Goal: Information Seeking & Learning: Learn about a topic

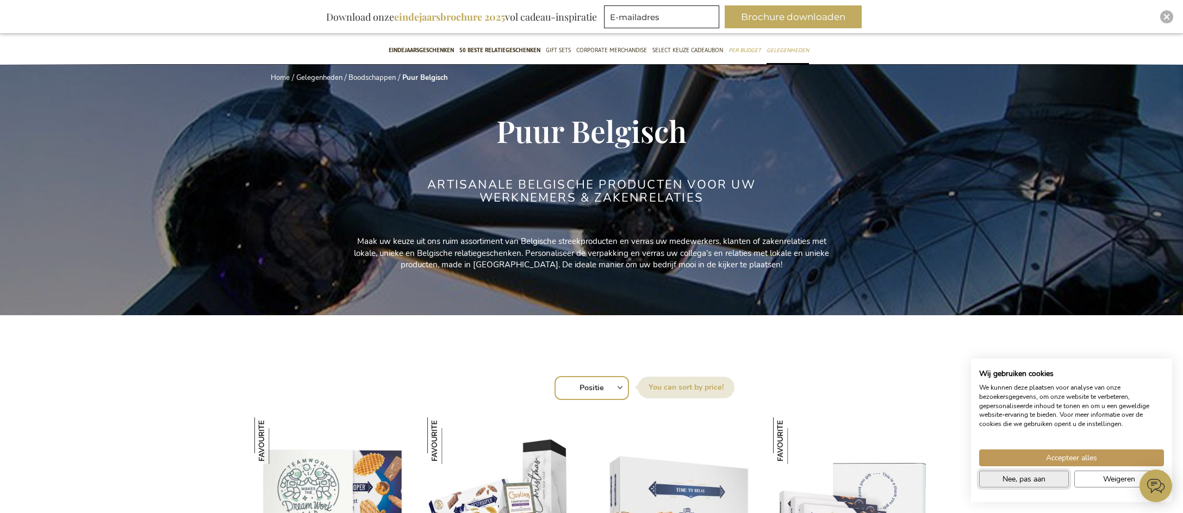
click at [1046, 480] on button "Nee, pas aan" at bounding box center [1024, 479] width 90 height 17
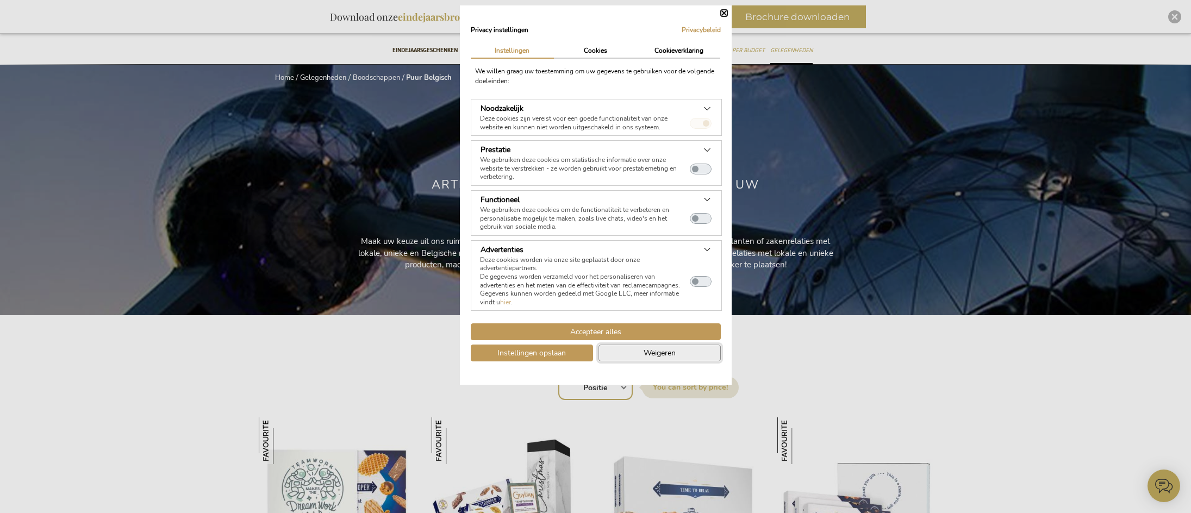
click at [658, 357] on span "Weigeren" at bounding box center [660, 352] width 32 height 11
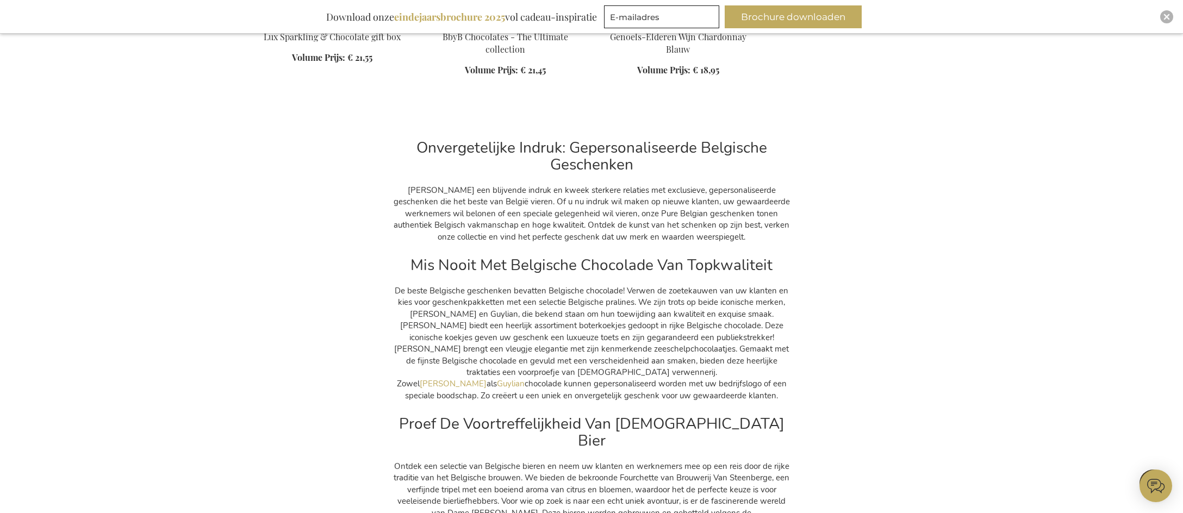
scroll to position [7118, 0]
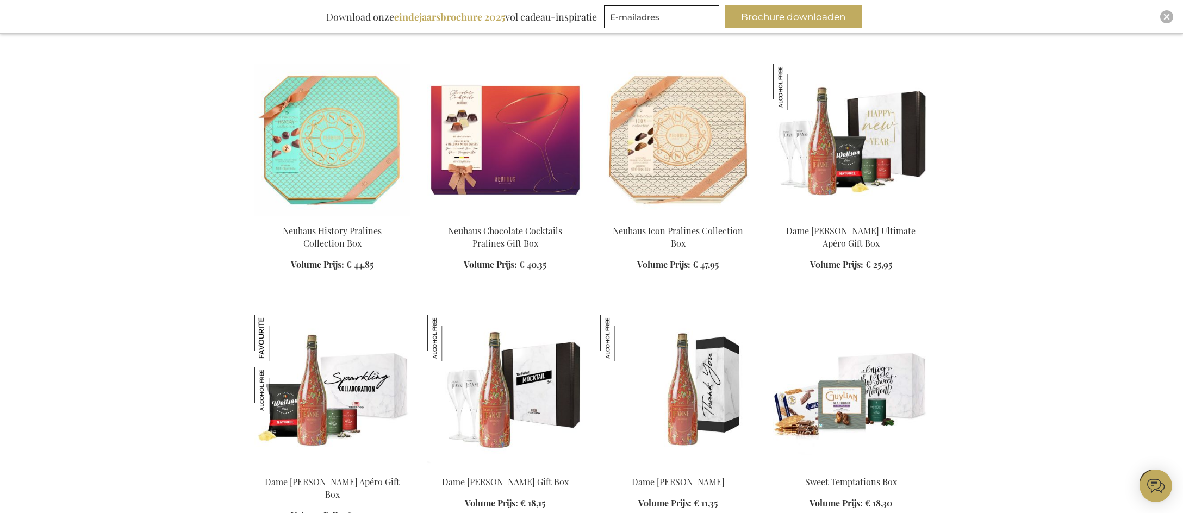
scroll to position [1832, 0]
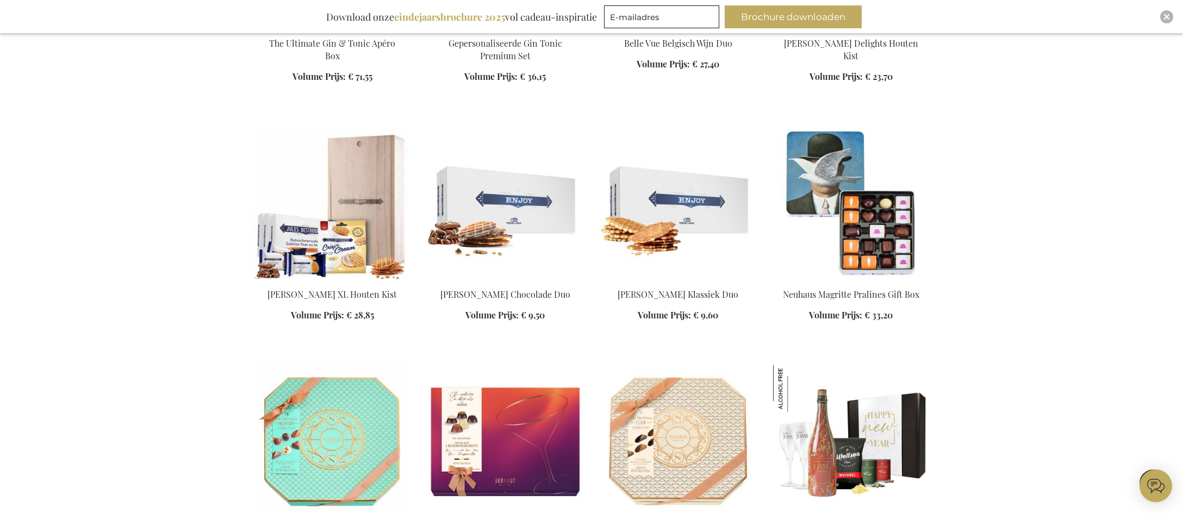
scroll to position [1452, 0]
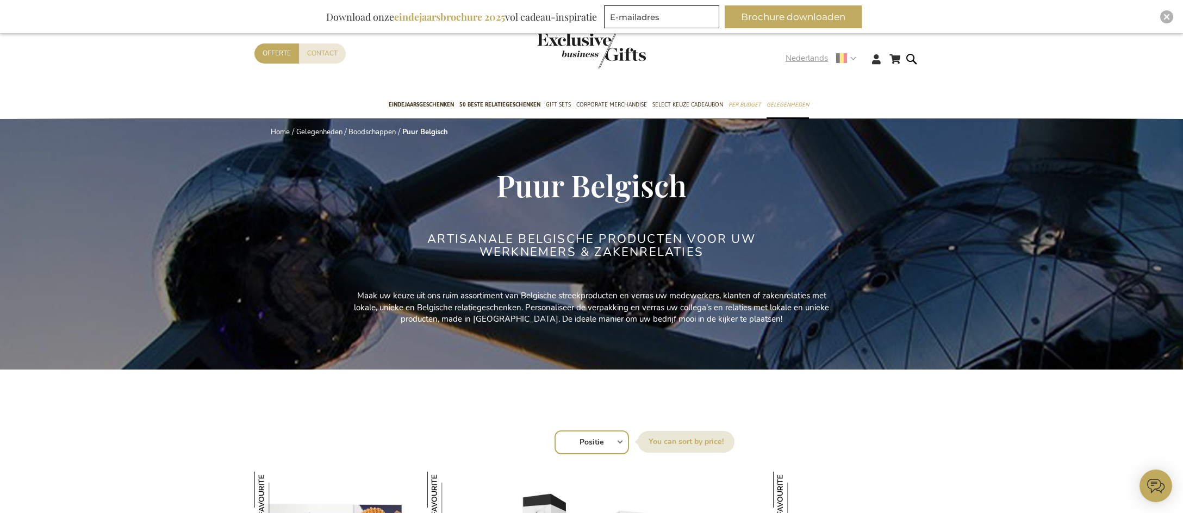
click at [855, 58] on strong "Nederlands" at bounding box center [821, 58] width 70 height 13
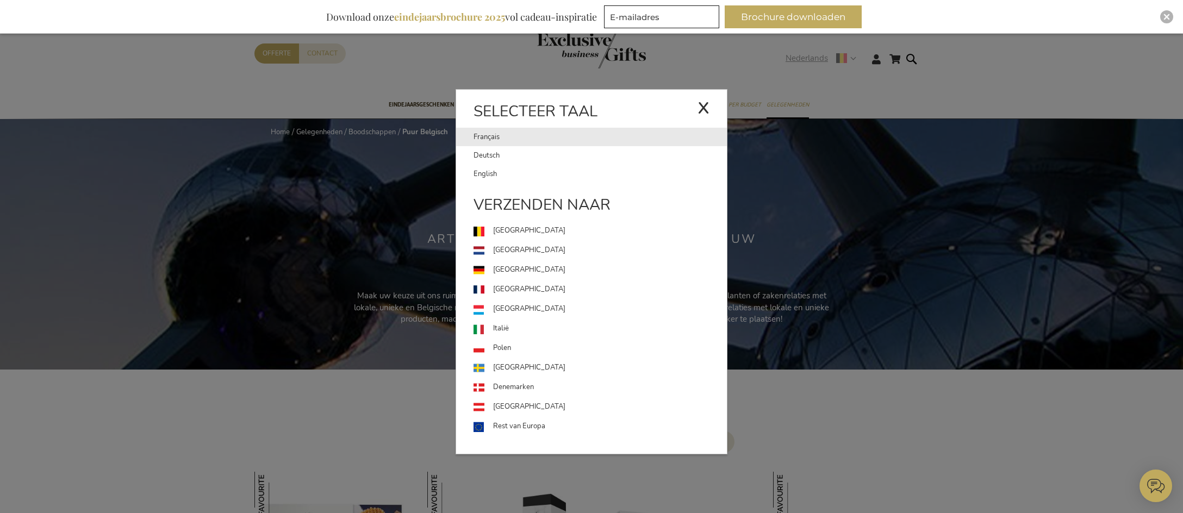
click at [499, 139] on link "Français" at bounding box center [586, 137] width 224 height 18
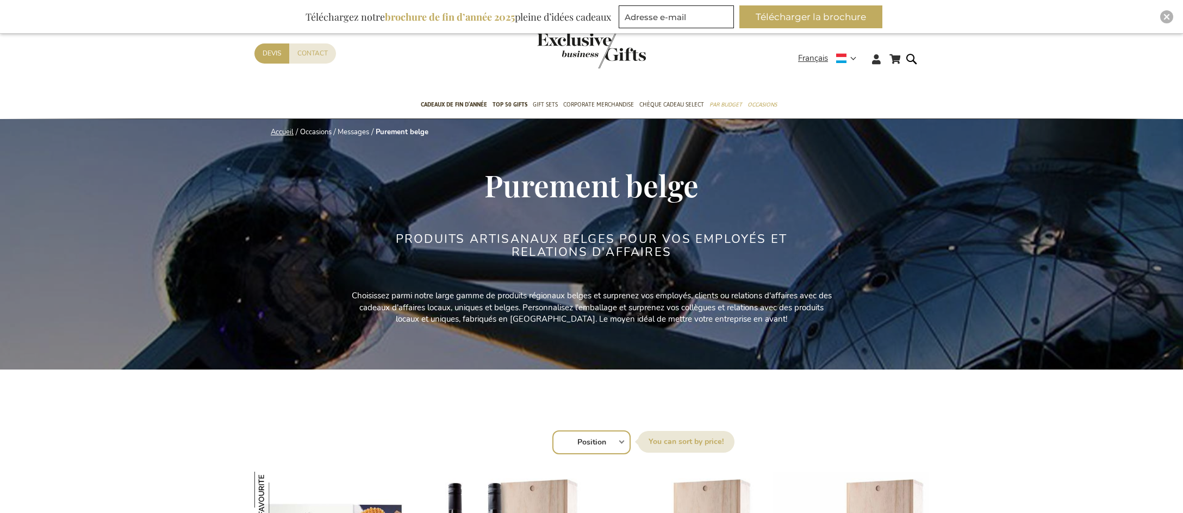
click at [279, 129] on link "Accueil" at bounding box center [282, 132] width 23 height 10
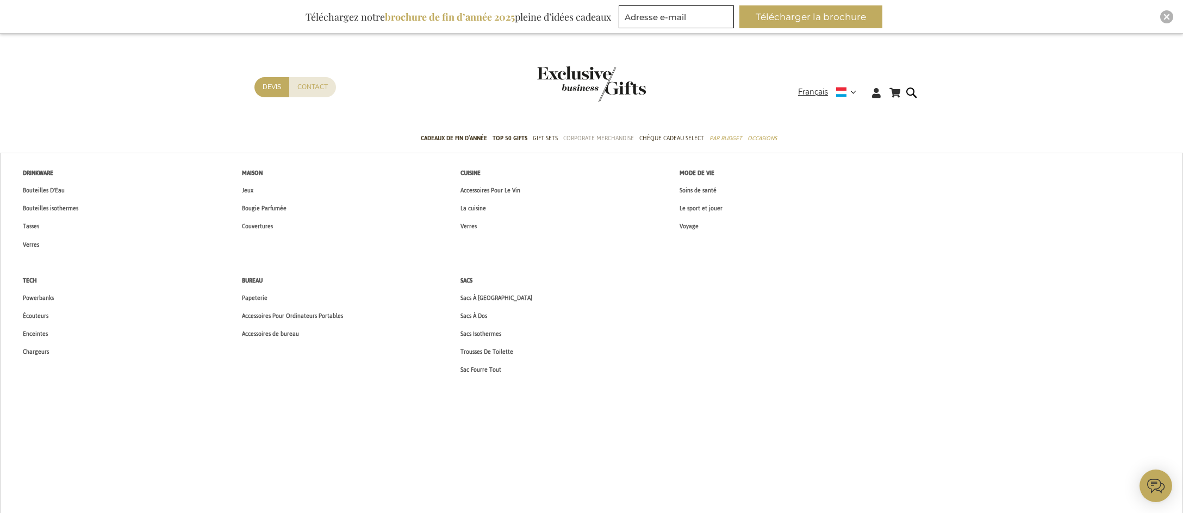
click at [575, 133] on span "Corporate Merchandise" at bounding box center [598, 138] width 71 height 11
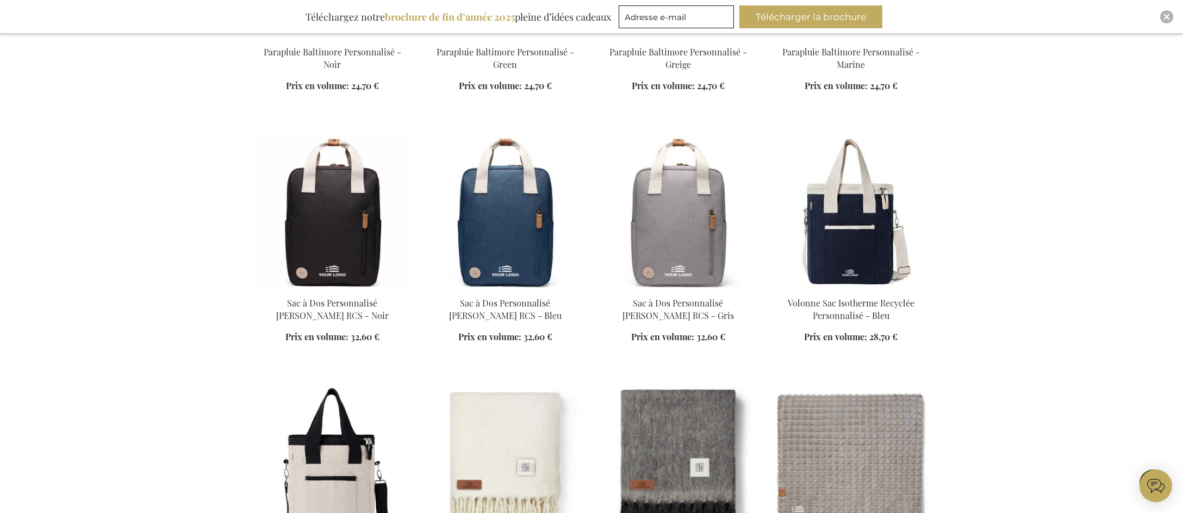
scroll to position [870, 0]
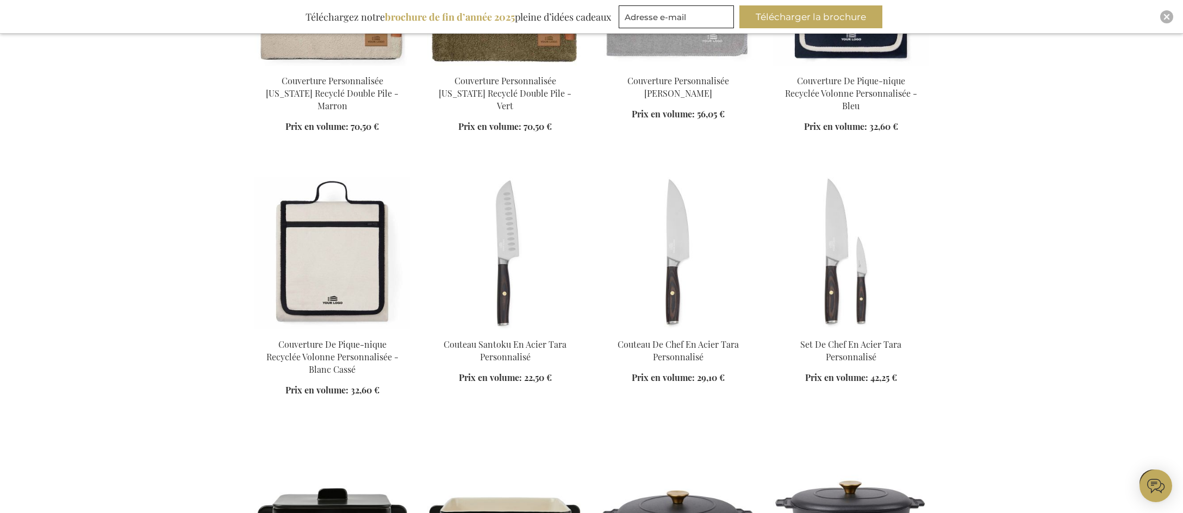
scroll to position [1577, 0]
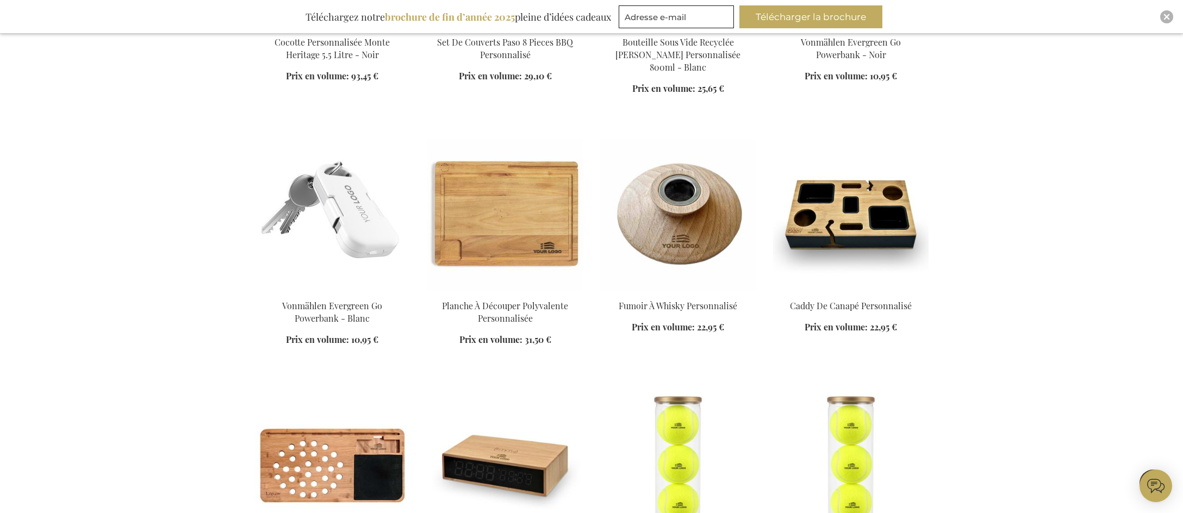
scroll to position [2446, 0]
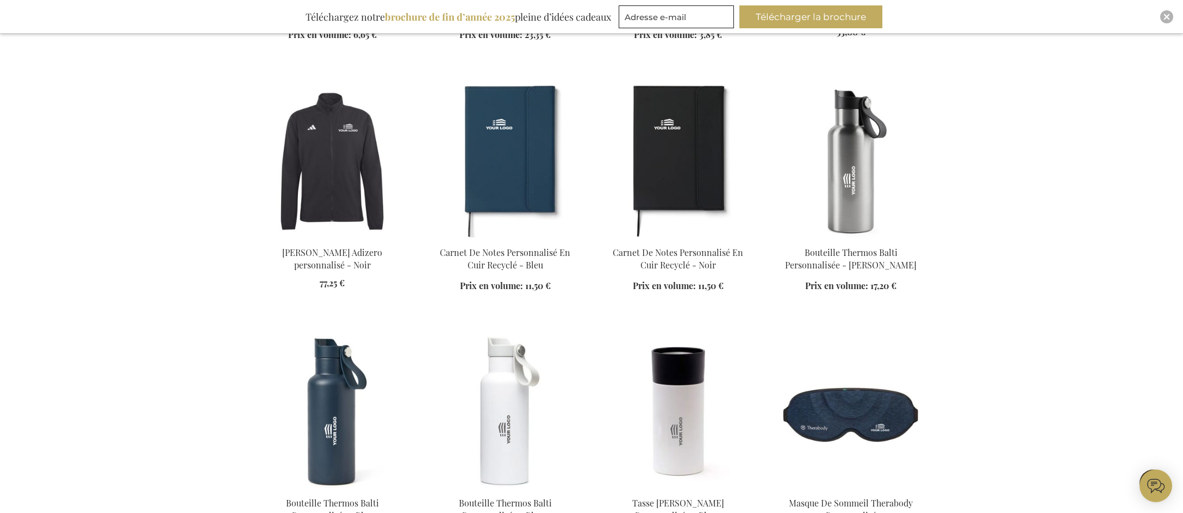
scroll to position [3207, 0]
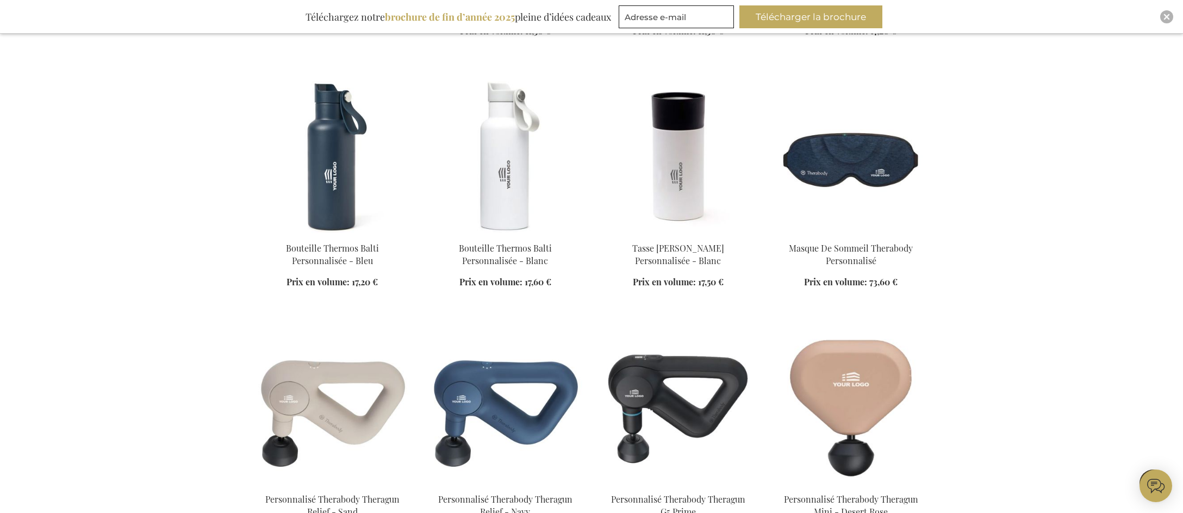
scroll to position [3479, 0]
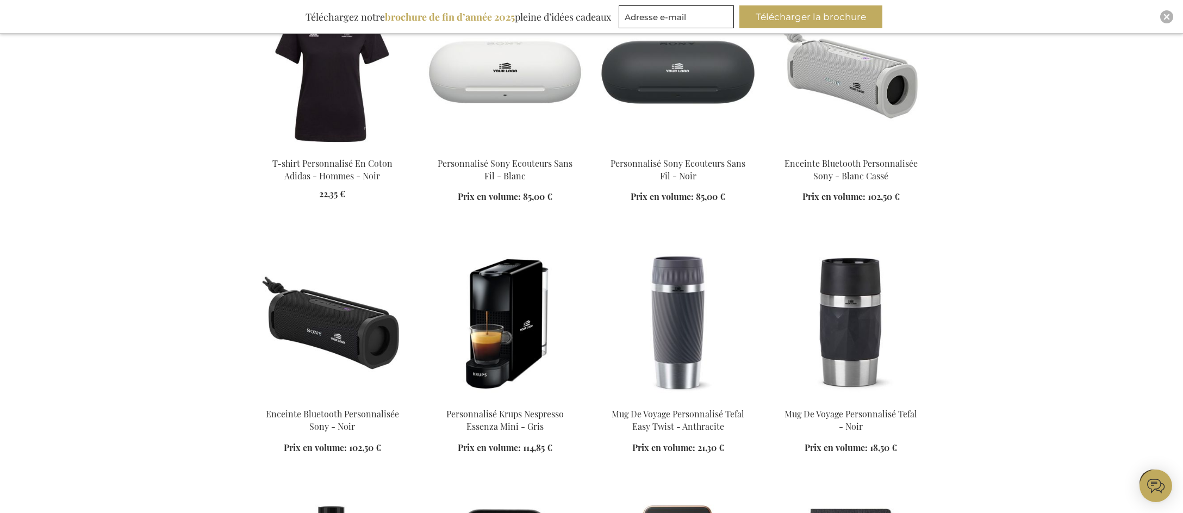
scroll to position [4838, 0]
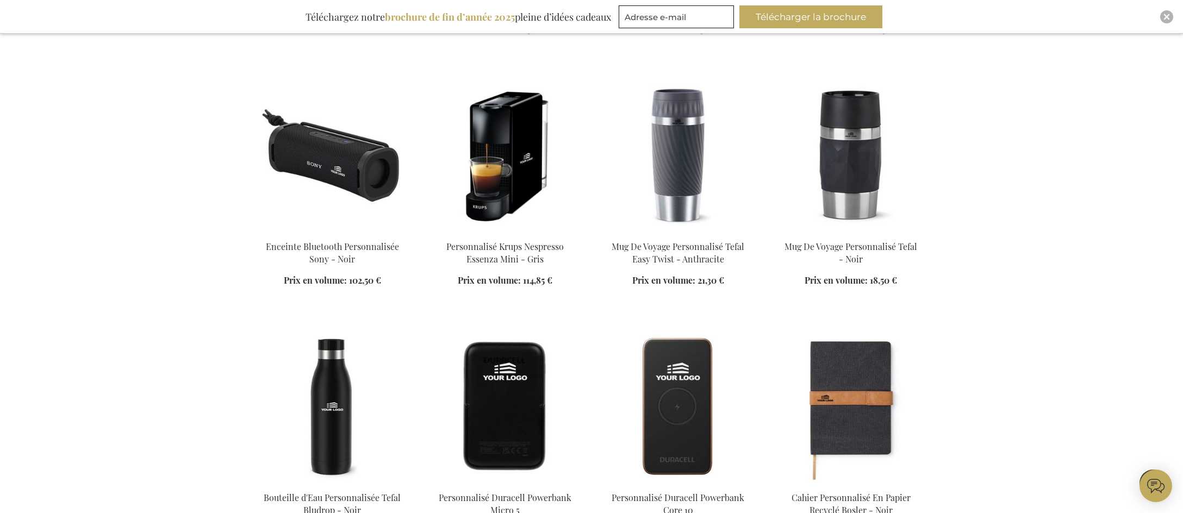
scroll to position [5002, 0]
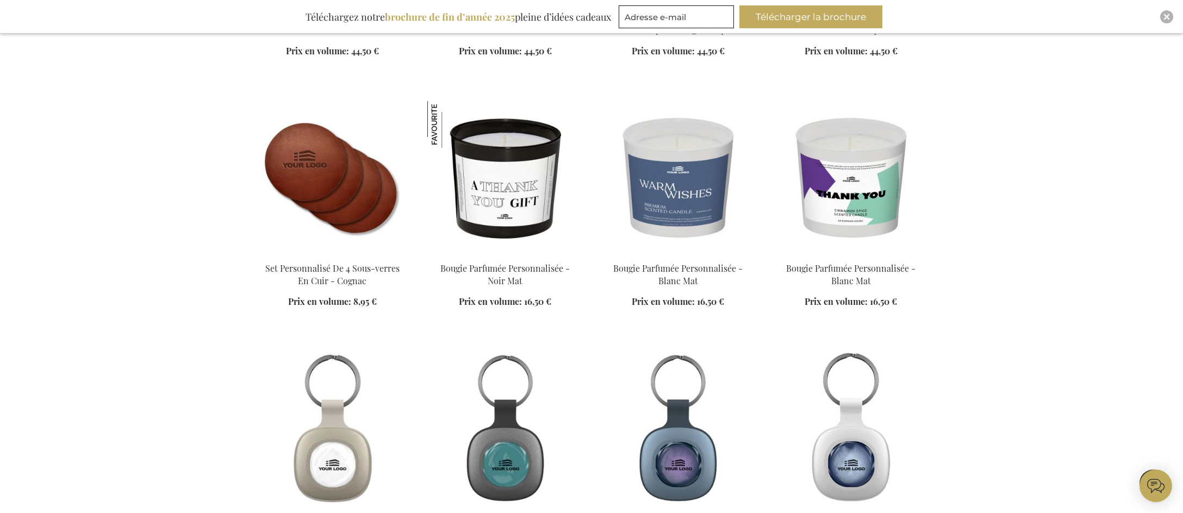
scroll to position [5763, 0]
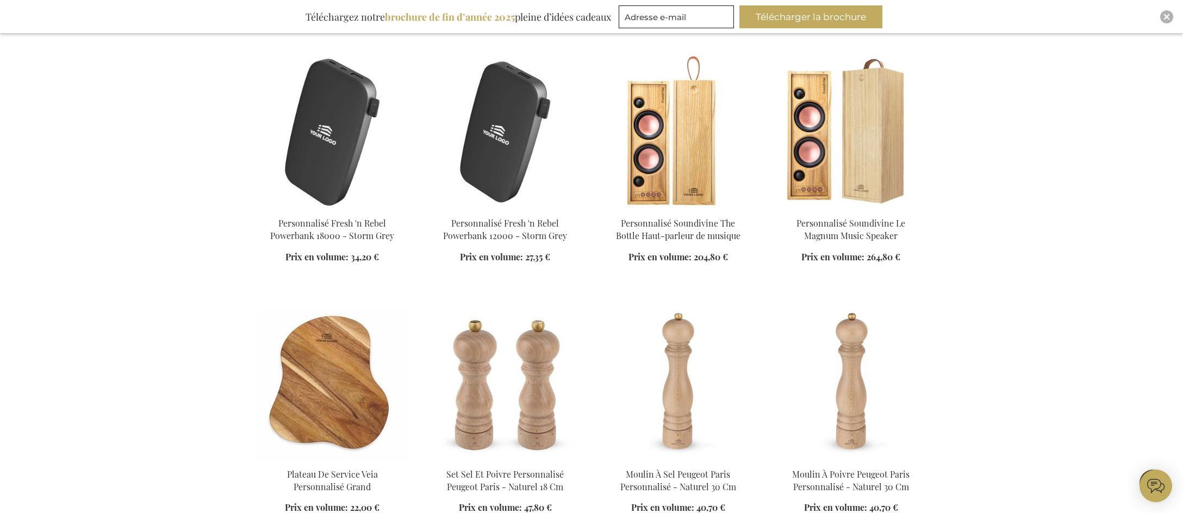
scroll to position [7067, 0]
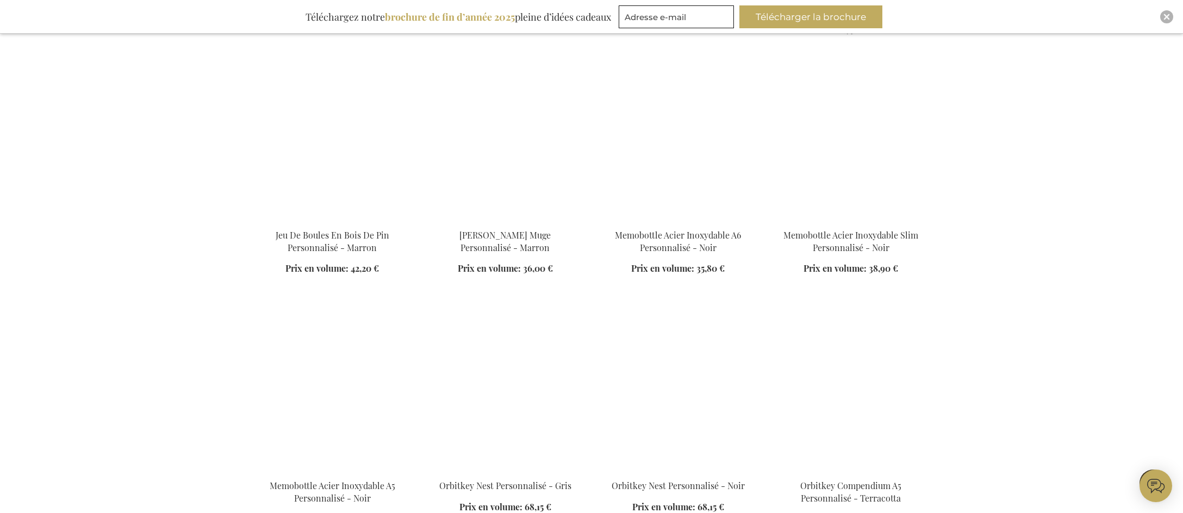
scroll to position [7774, 0]
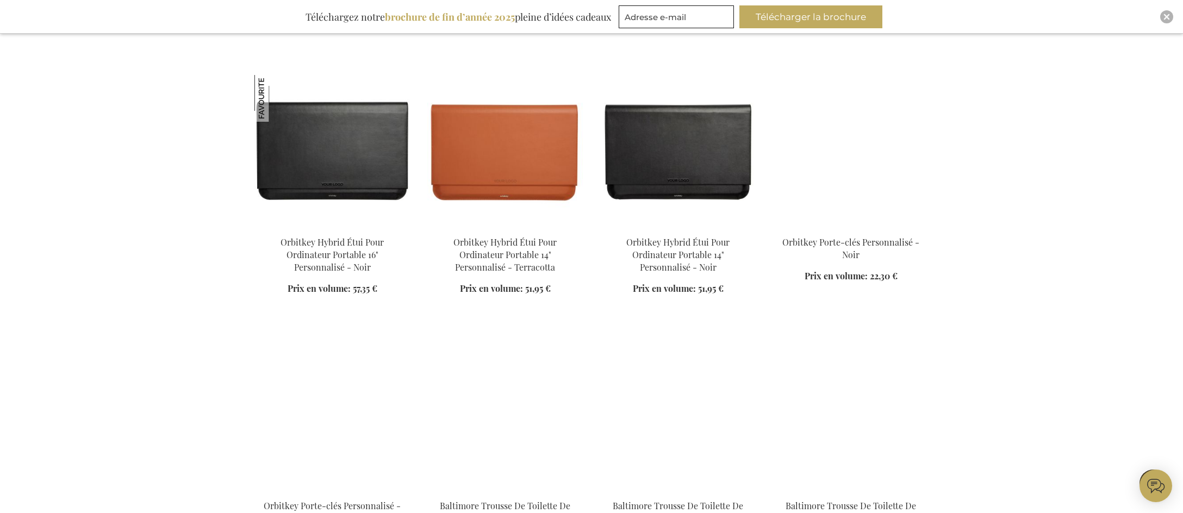
scroll to position [8535, 0]
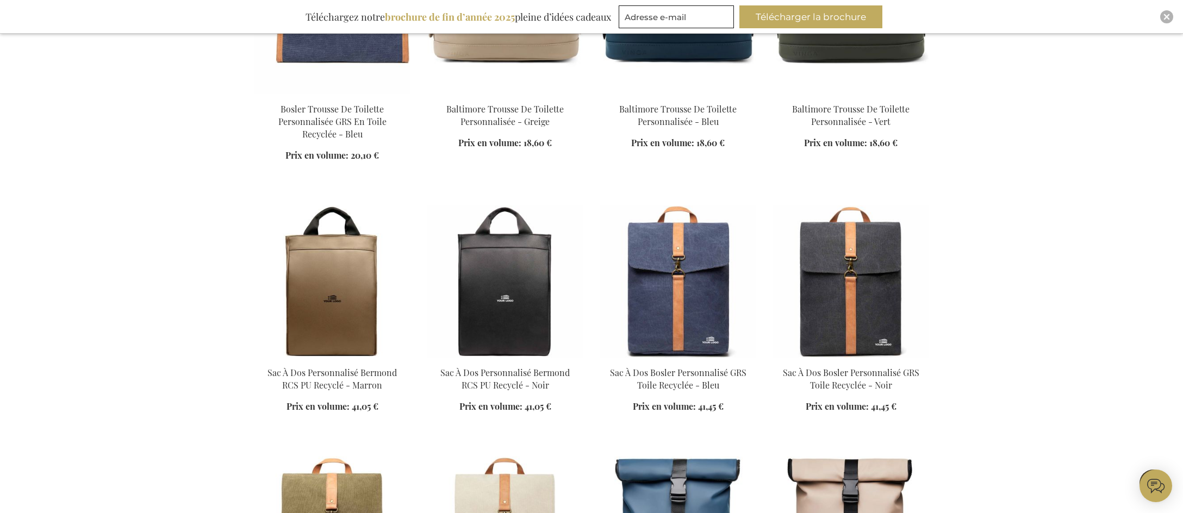
scroll to position [9731, 0]
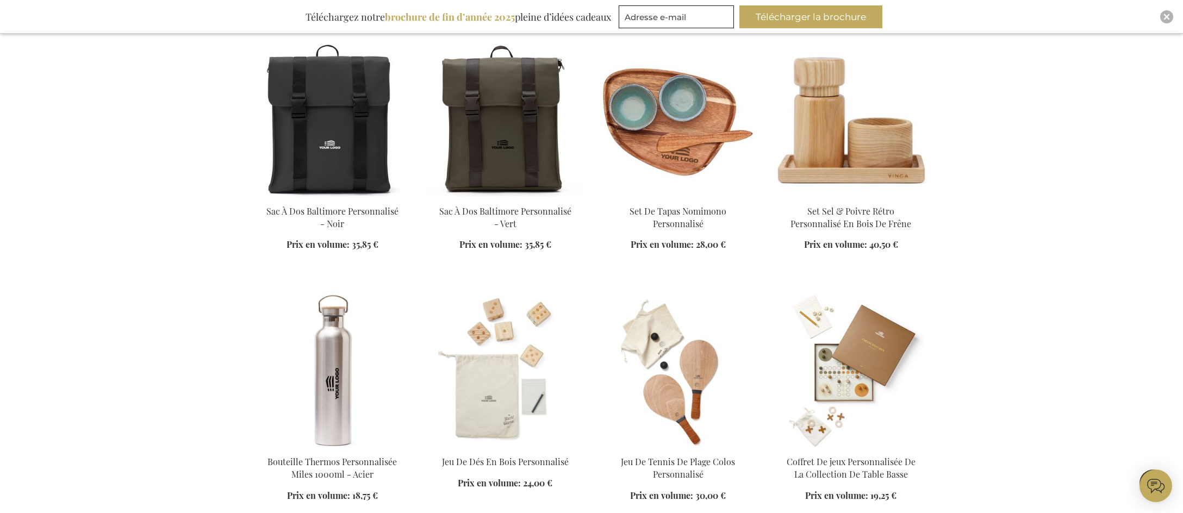
scroll to position [10927, 0]
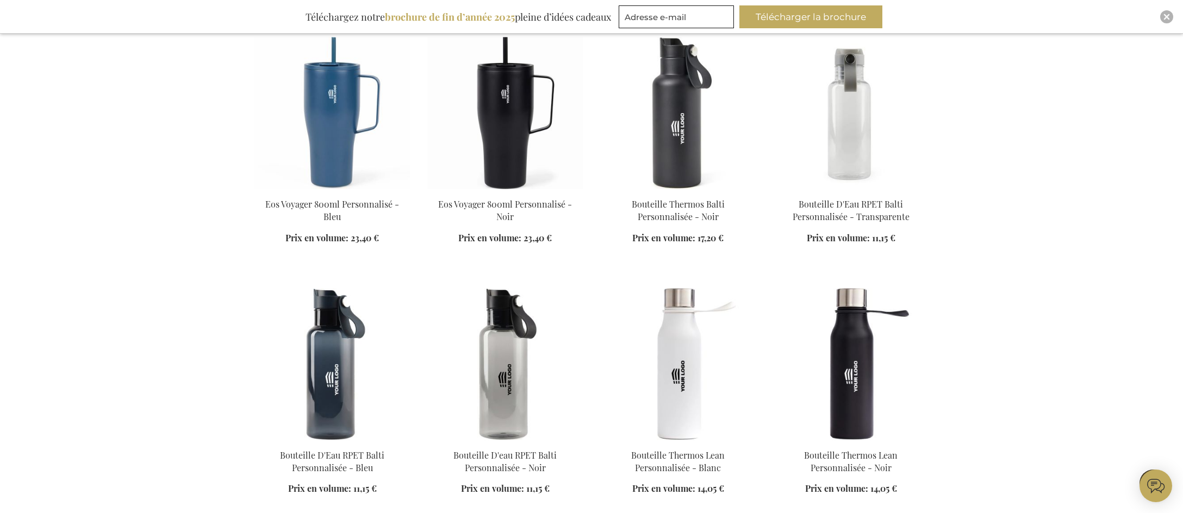
scroll to position [11634, 0]
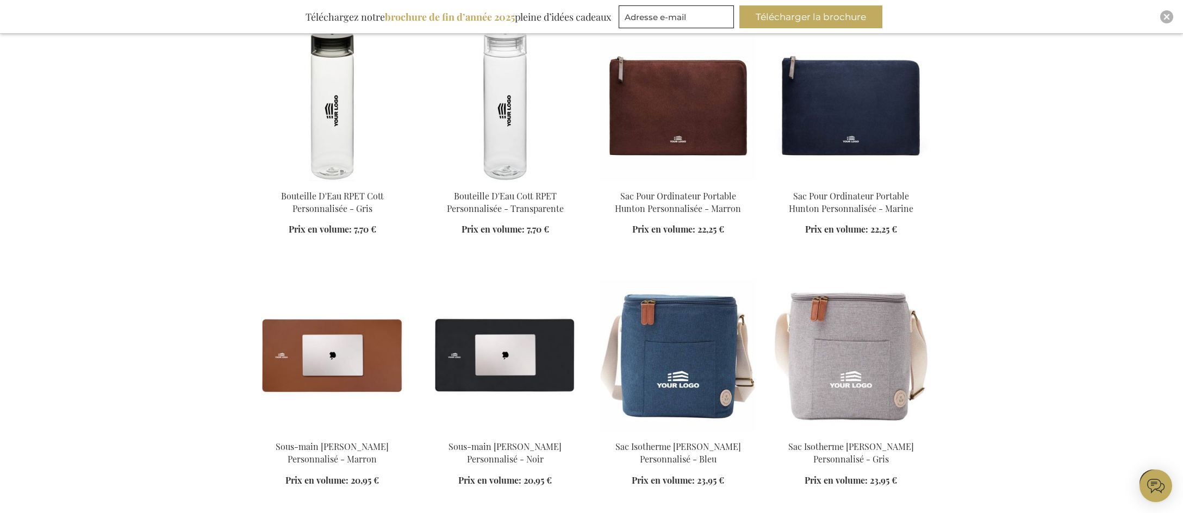
scroll to position [12395, 0]
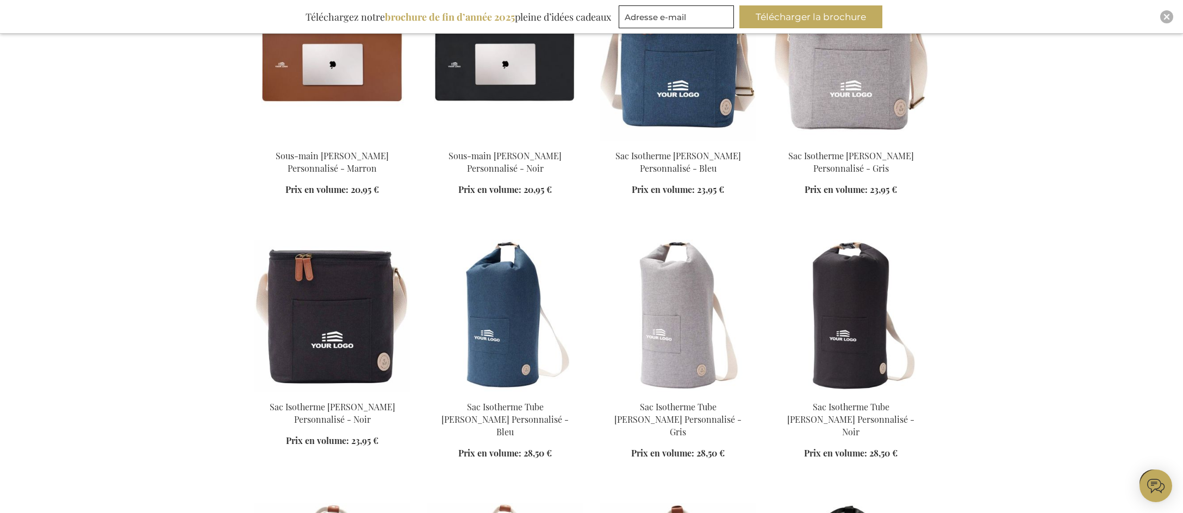
scroll to position [12776, 0]
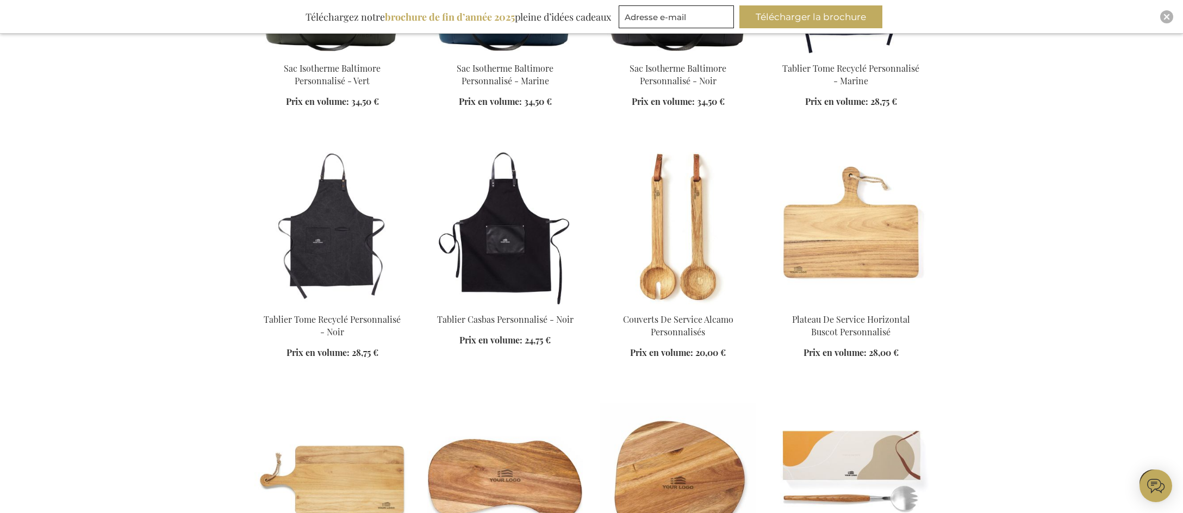
scroll to position [13809, 0]
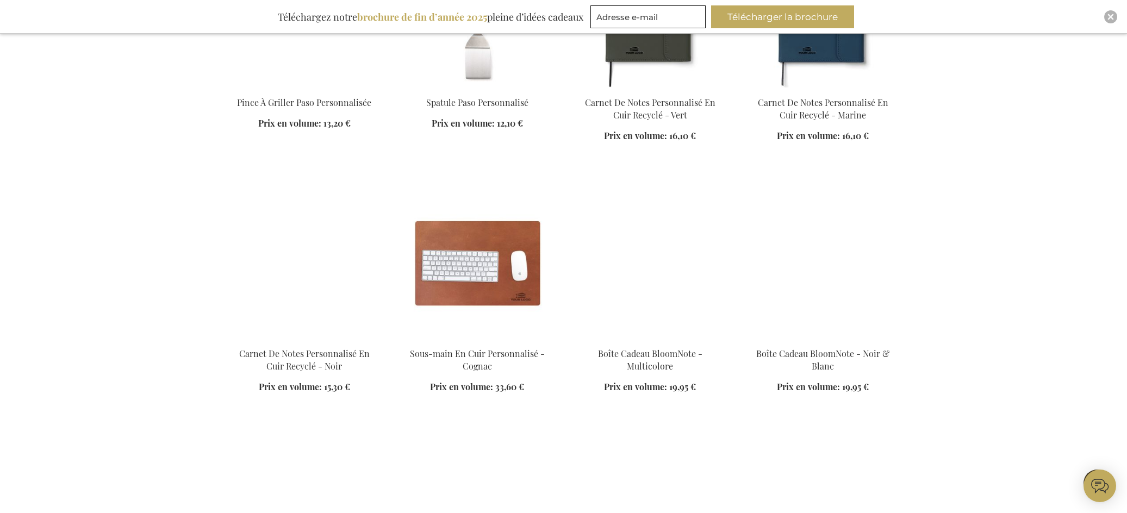
scroll to position [15331, 0]
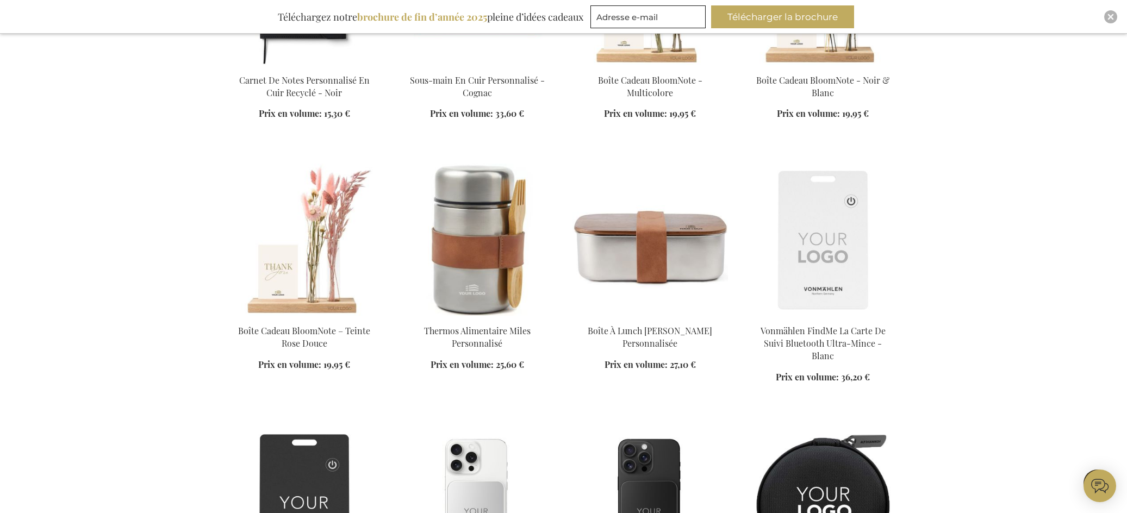
scroll to position [15766, 0]
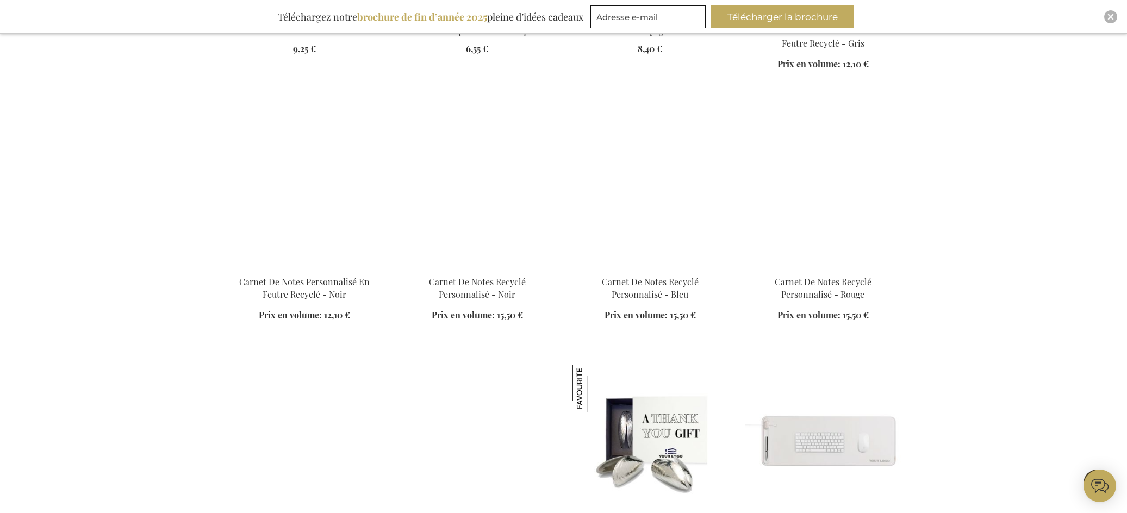
scroll to position [16907, 0]
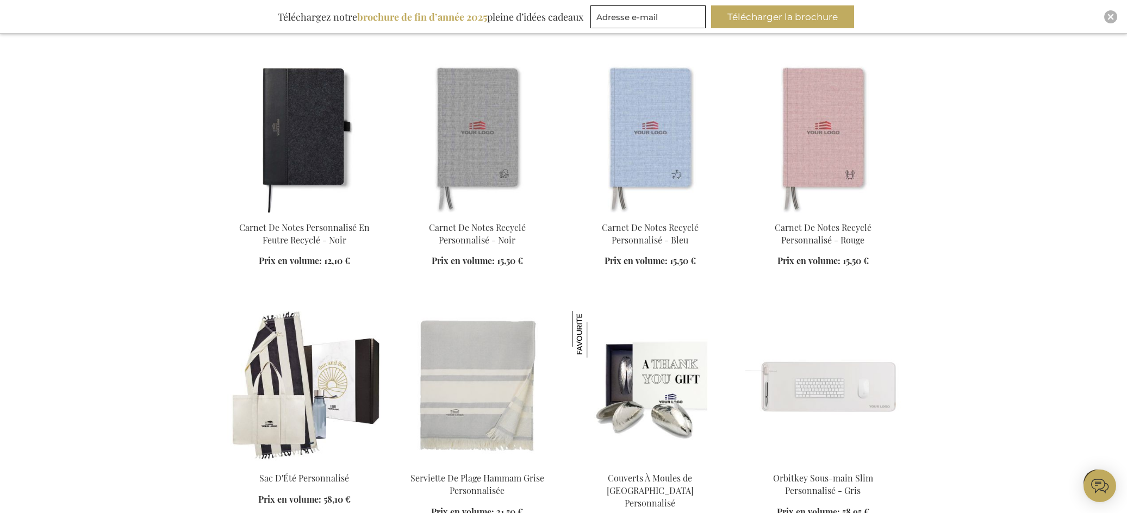
click at [669, 355] on img at bounding box center [649, 387] width 155 height 152
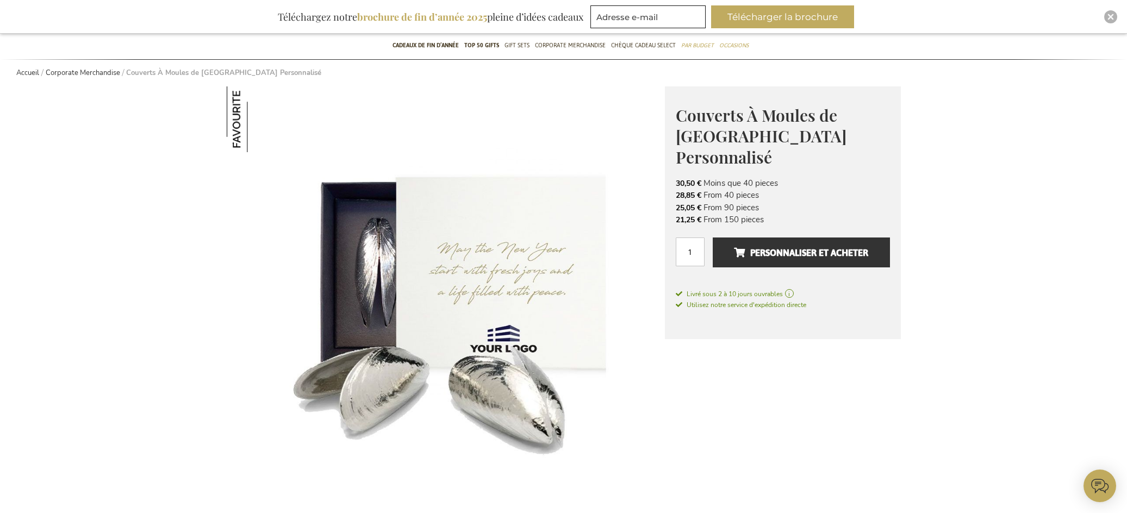
scroll to position [109, 0]
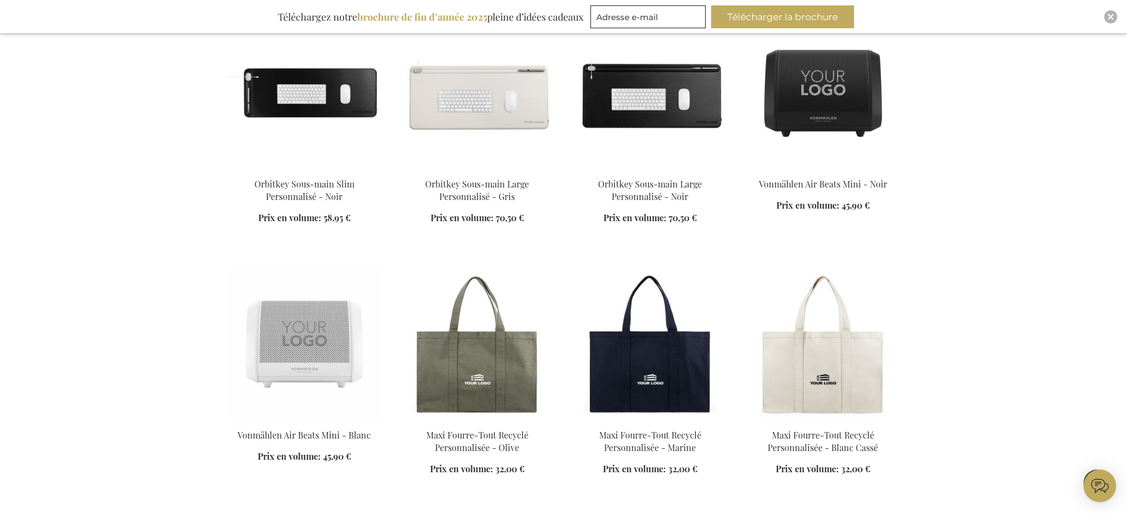
scroll to position [907, 0]
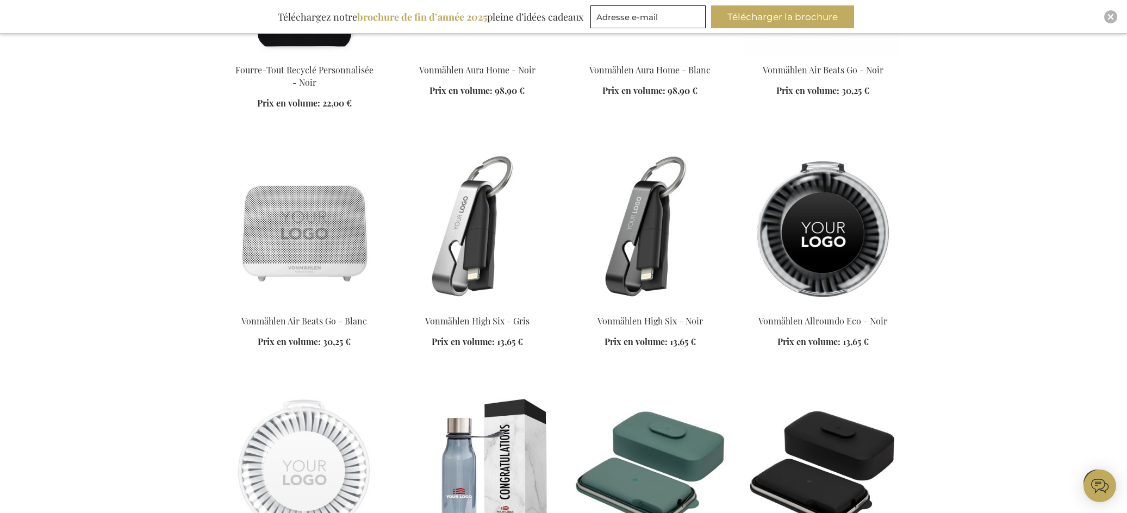
scroll to position [1668, 0]
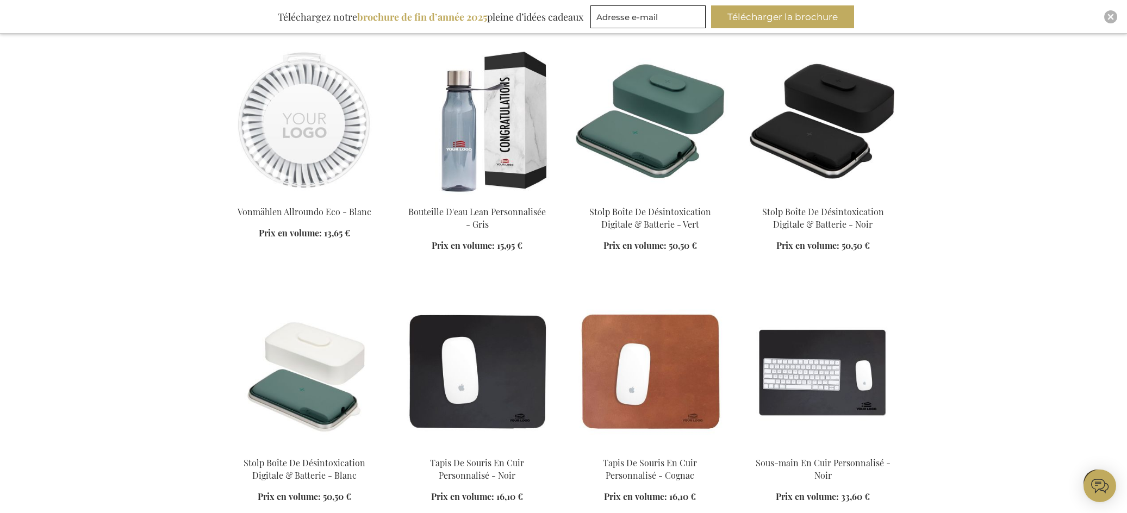
scroll to position [1940, 0]
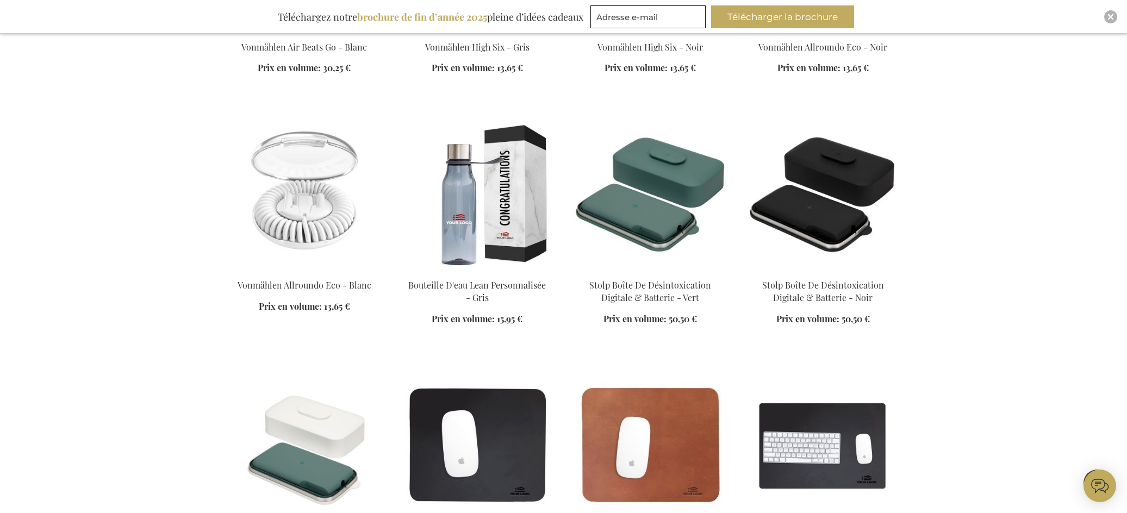
click at [332, 229] on img at bounding box center [304, 194] width 155 height 152
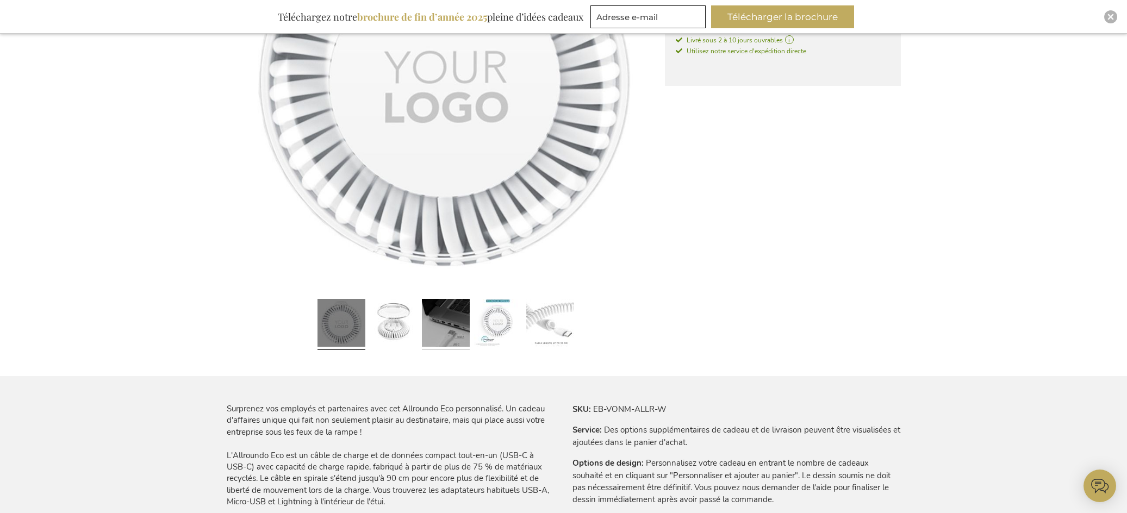
scroll to position [326, 0]
click at [415, 310] on link at bounding box center [394, 324] width 48 height 60
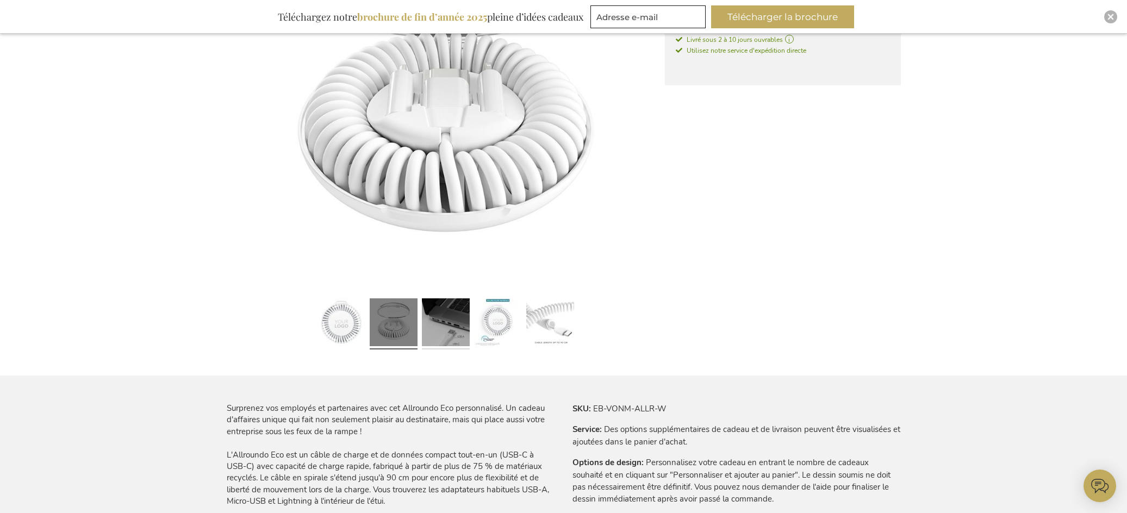
click at [464, 322] on link at bounding box center [446, 324] width 48 height 60
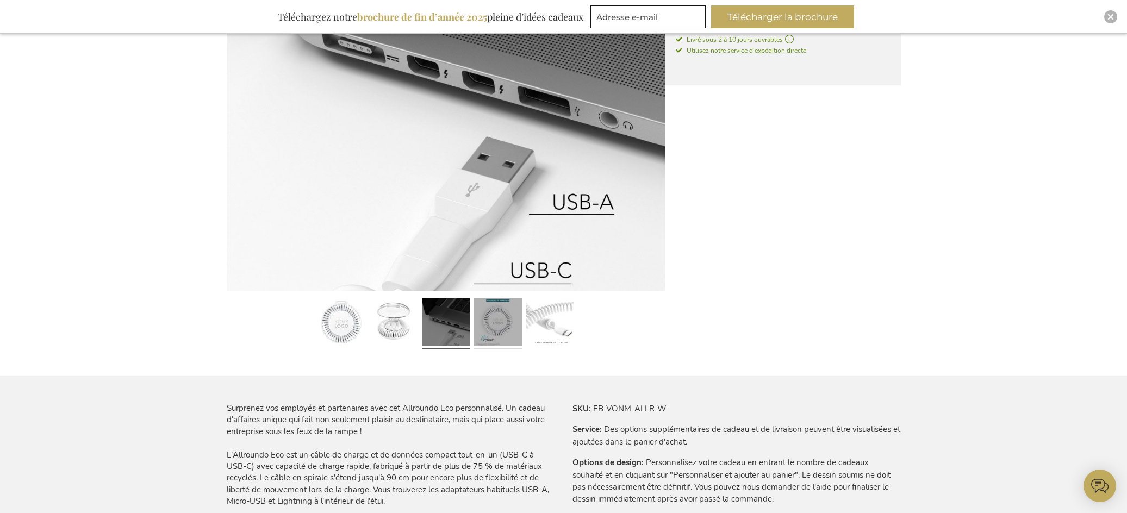
click at [494, 324] on link at bounding box center [498, 324] width 48 height 60
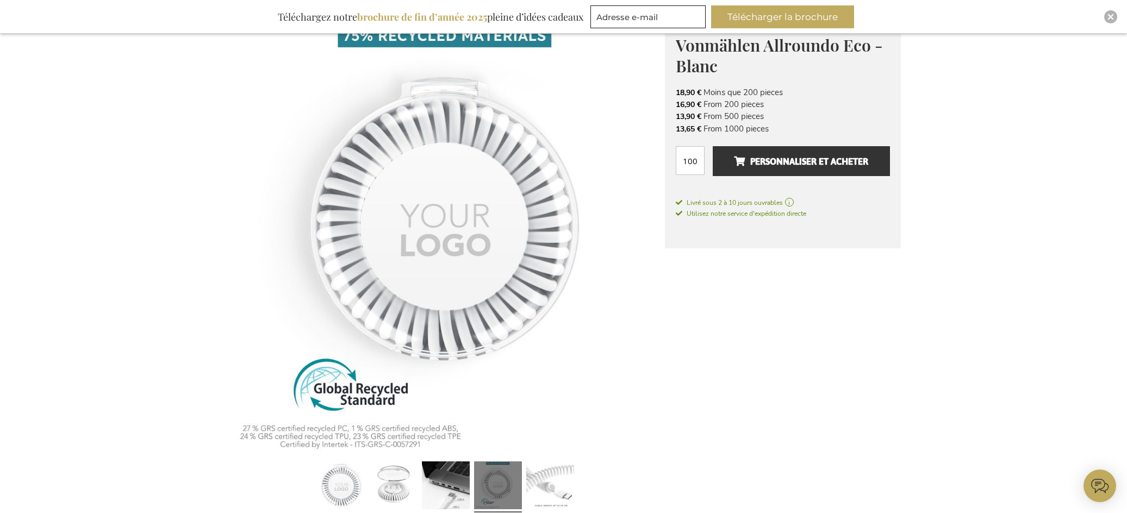
scroll to position [217, 0]
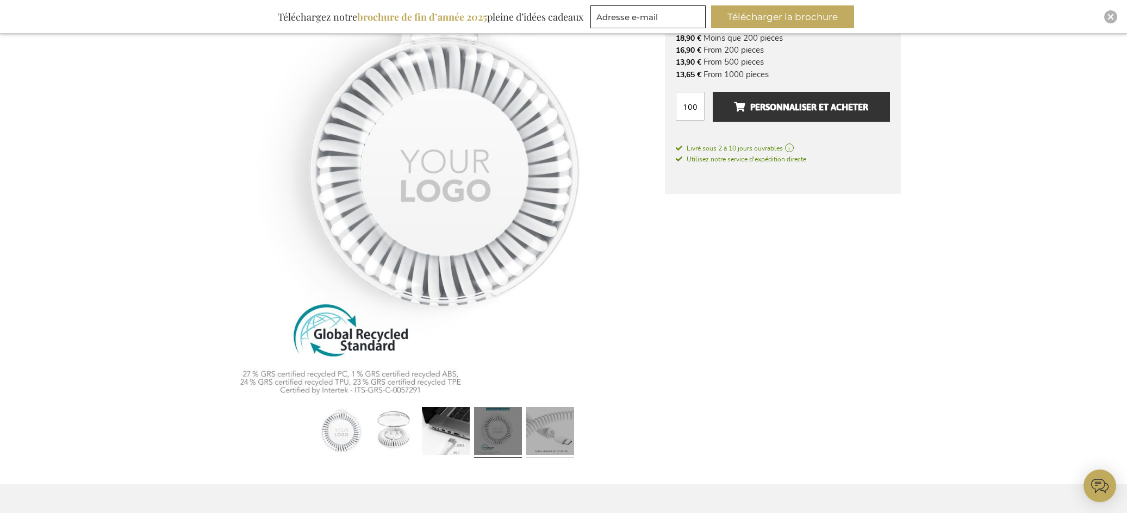
click at [550, 414] on link at bounding box center [550, 433] width 48 height 60
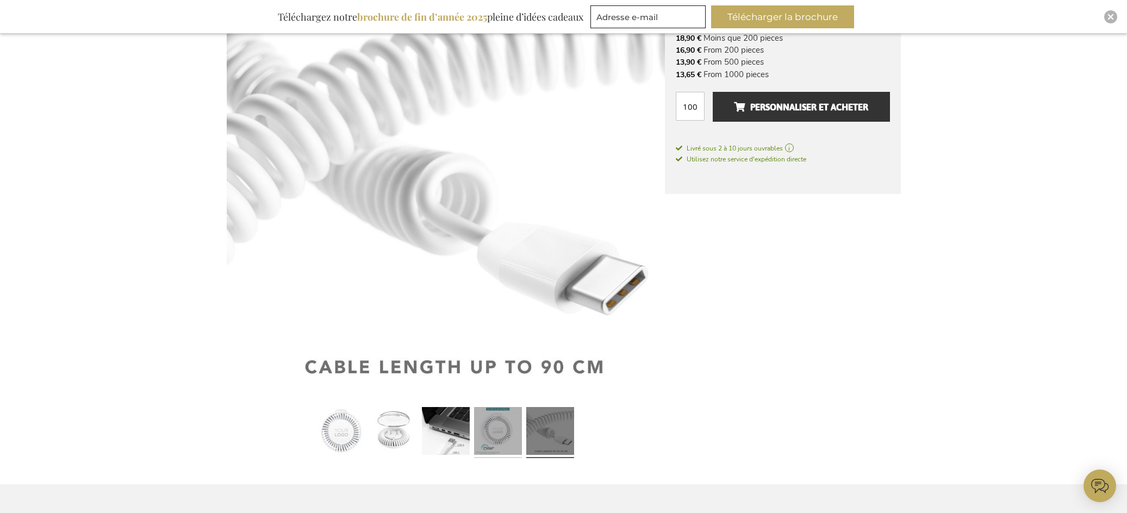
click at [500, 426] on link at bounding box center [498, 433] width 48 height 60
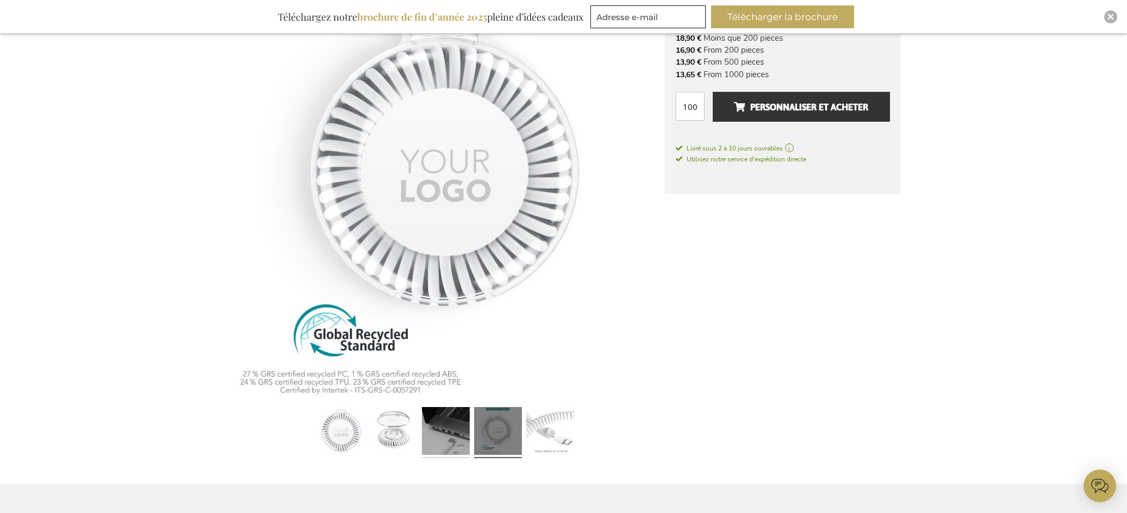
click at [431, 432] on link at bounding box center [446, 433] width 48 height 60
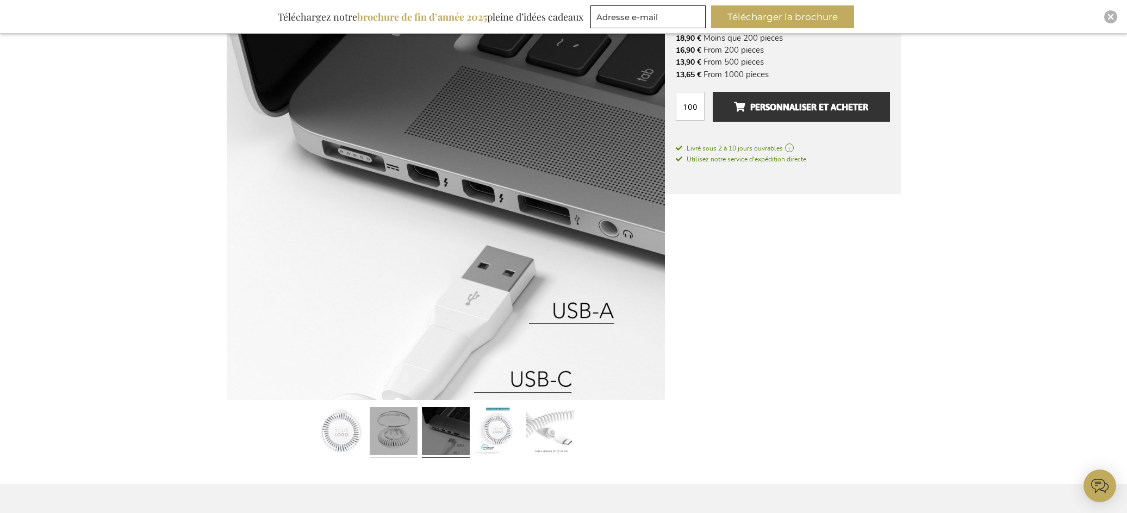
click at [384, 432] on link at bounding box center [394, 433] width 48 height 60
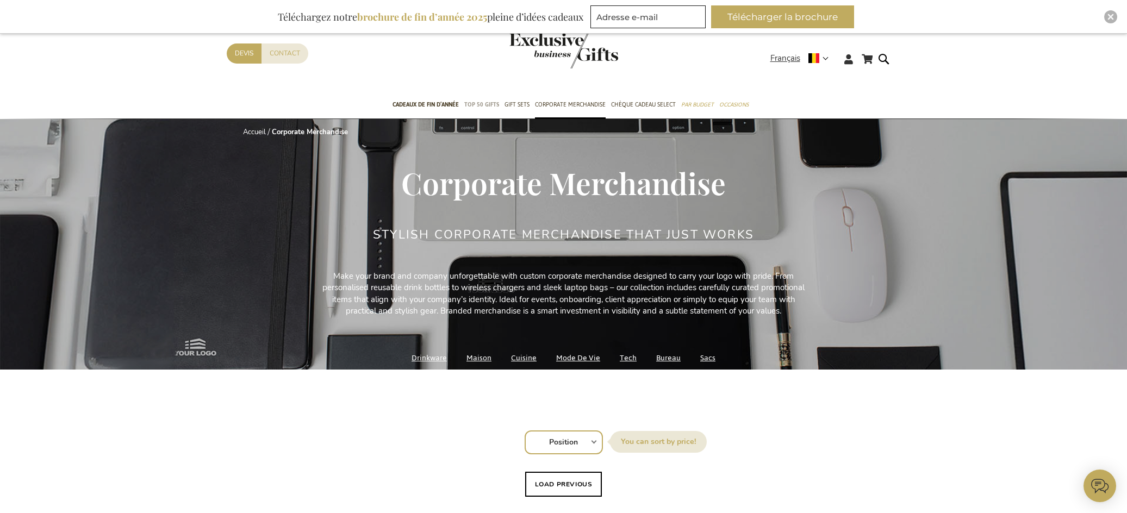
click at [483, 99] on span "TOP 50 Gifts" at bounding box center [481, 104] width 35 height 11
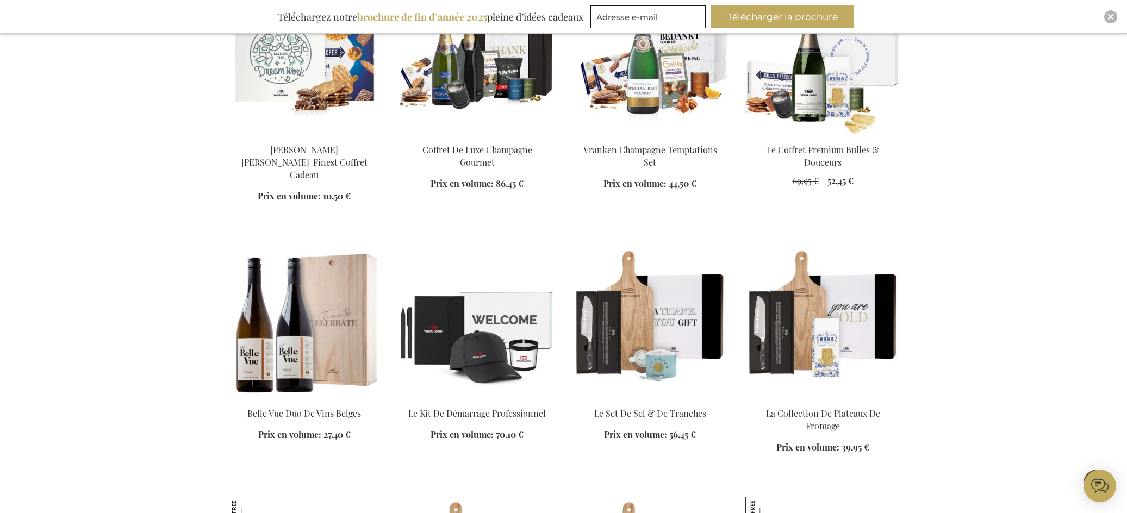
scroll to position [707, 0]
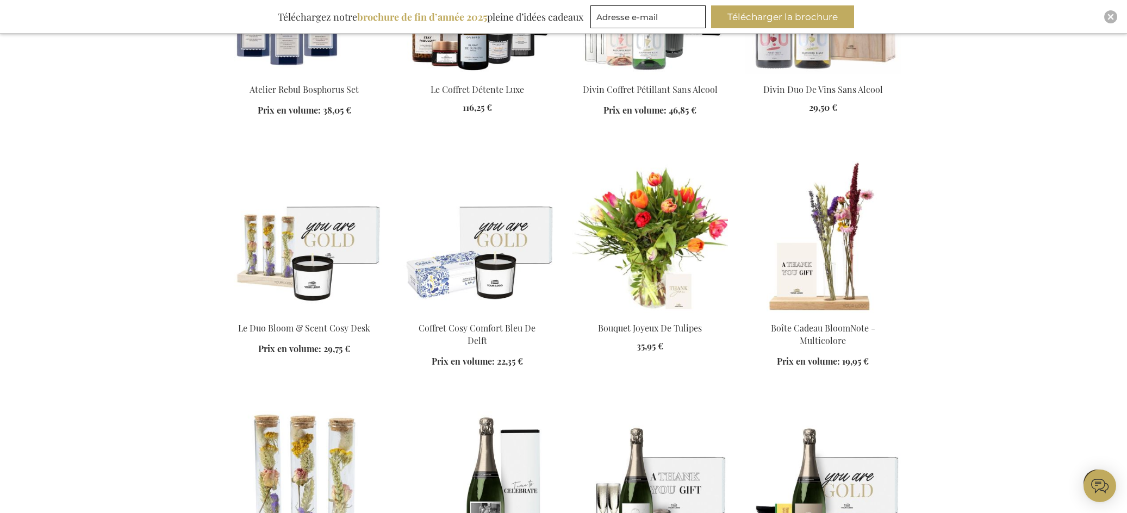
scroll to position [1577, 0]
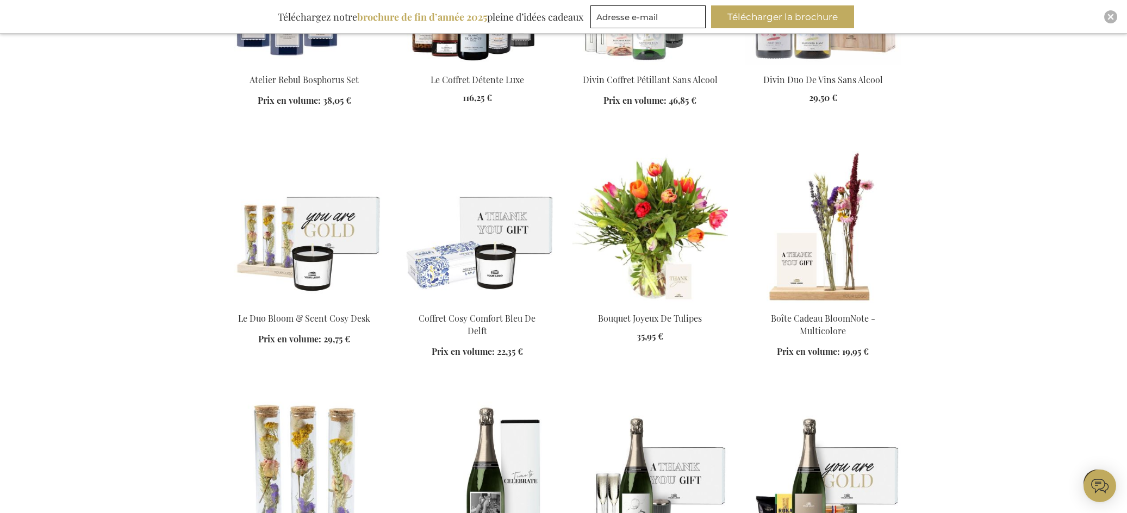
click at [482, 252] on img at bounding box center [477, 227] width 155 height 152
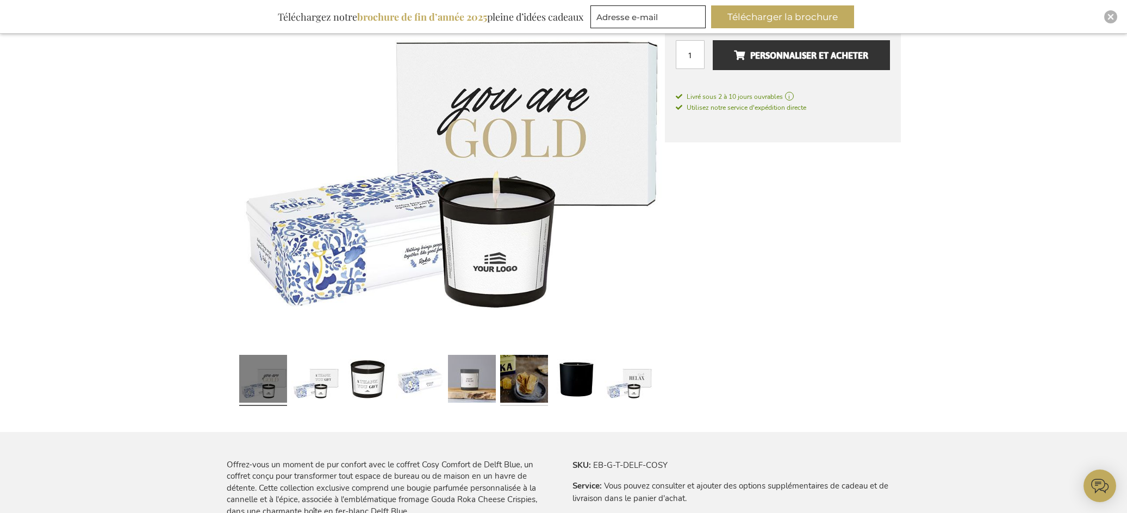
scroll to position [272, 0]
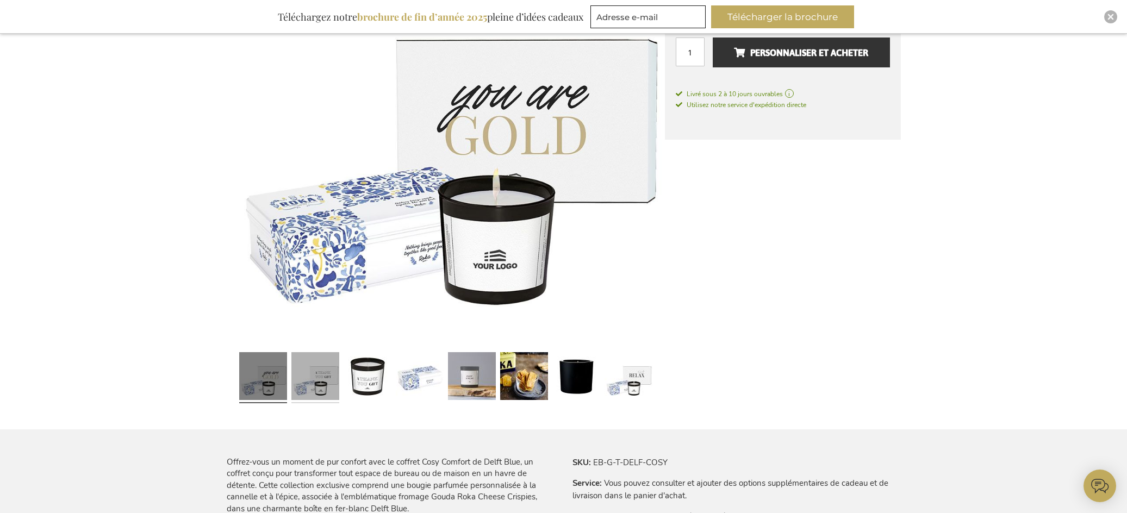
click at [323, 384] on link at bounding box center [315, 378] width 48 height 60
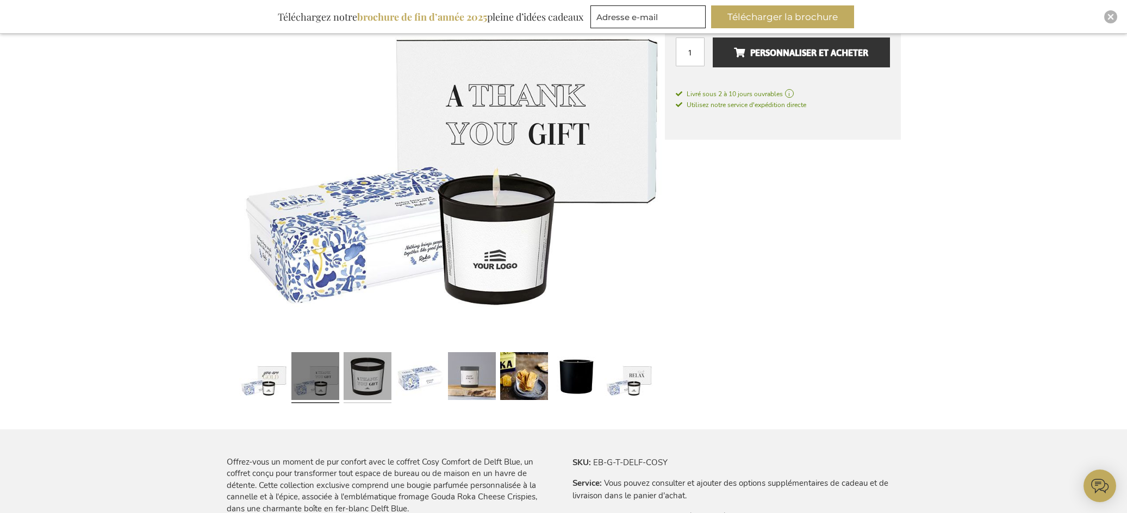
click at [372, 382] on link at bounding box center [368, 378] width 48 height 60
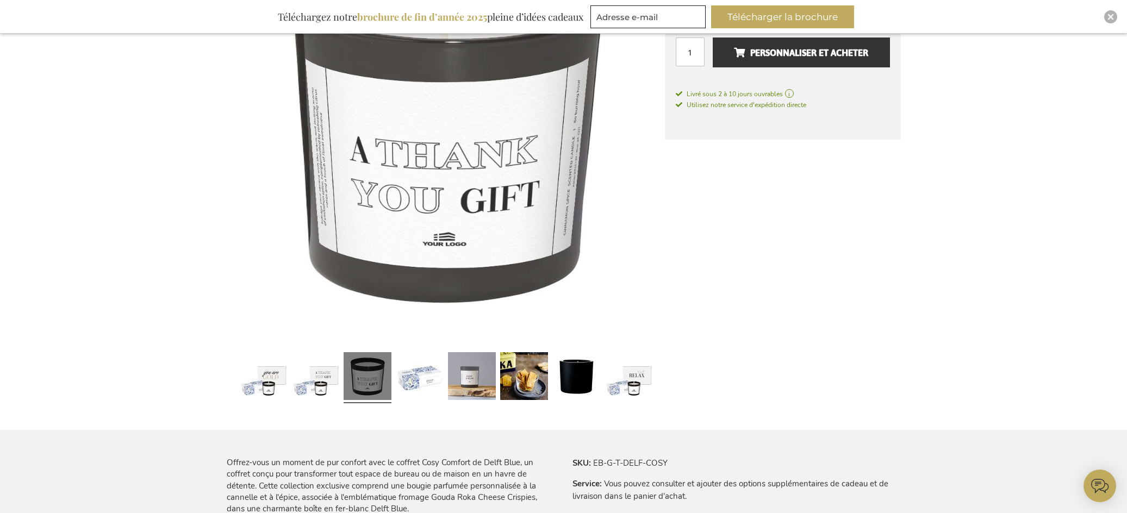
scroll to position [272, 0]
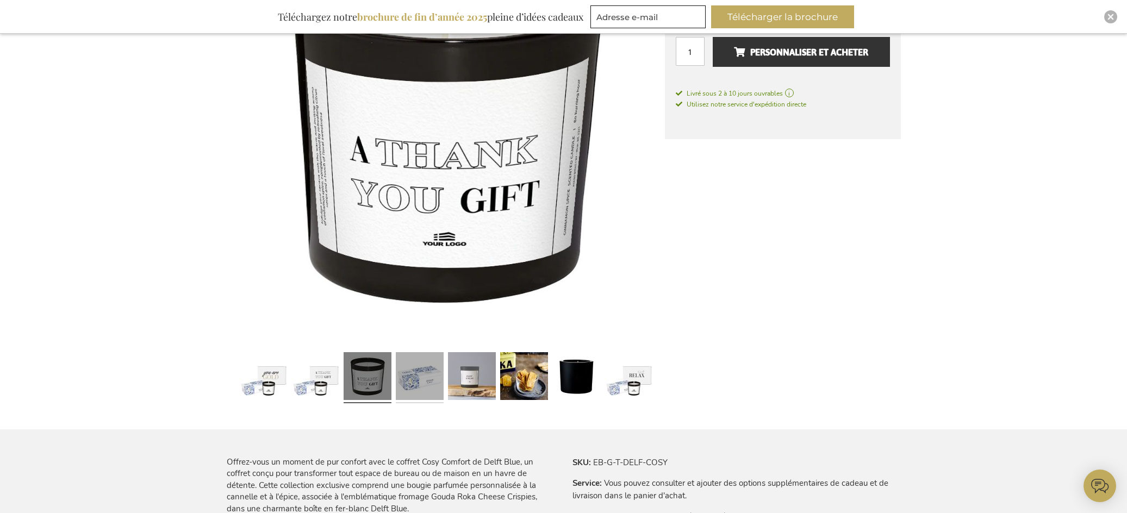
click at [428, 379] on link at bounding box center [420, 378] width 48 height 60
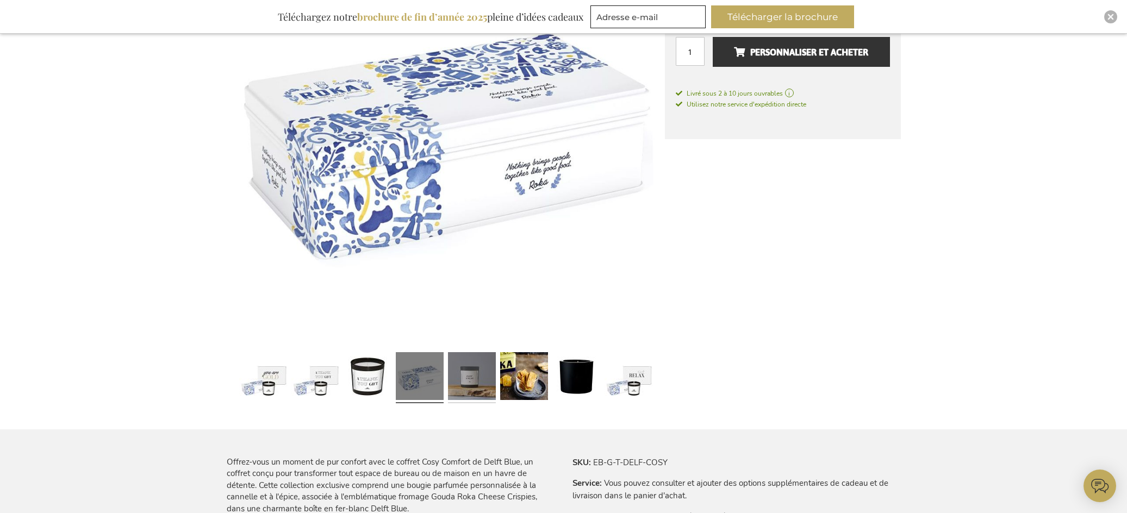
click at [470, 378] on link at bounding box center [472, 378] width 48 height 60
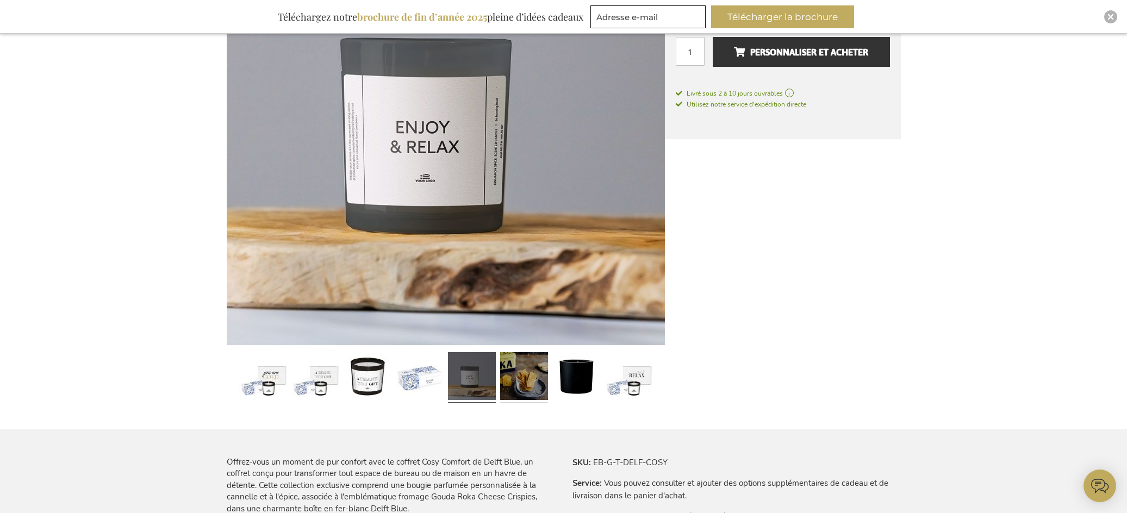
click at [513, 377] on link at bounding box center [524, 378] width 48 height 60
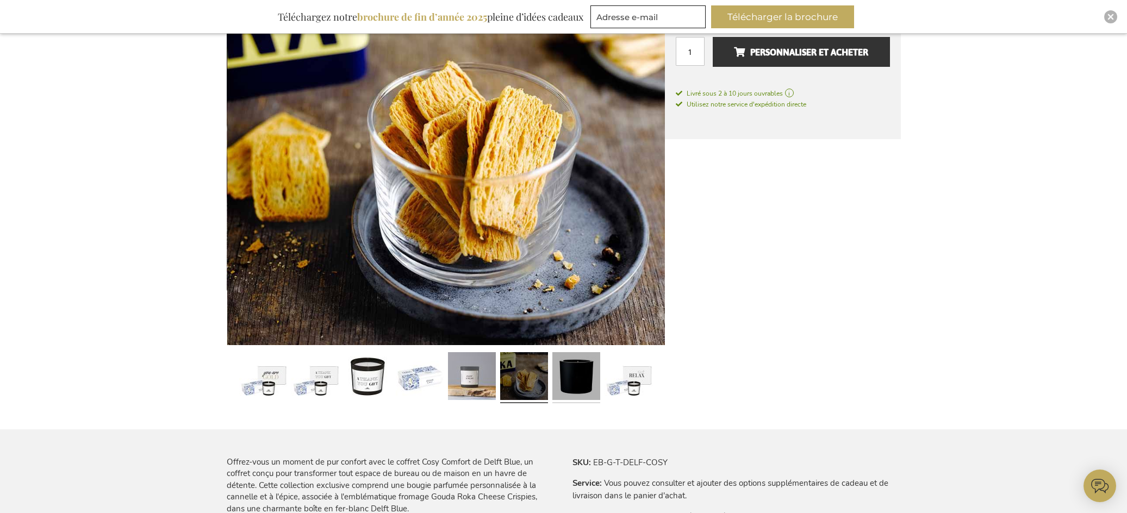
click at [594, 370] on link at bounding box center [576, 378] width 48 height 60
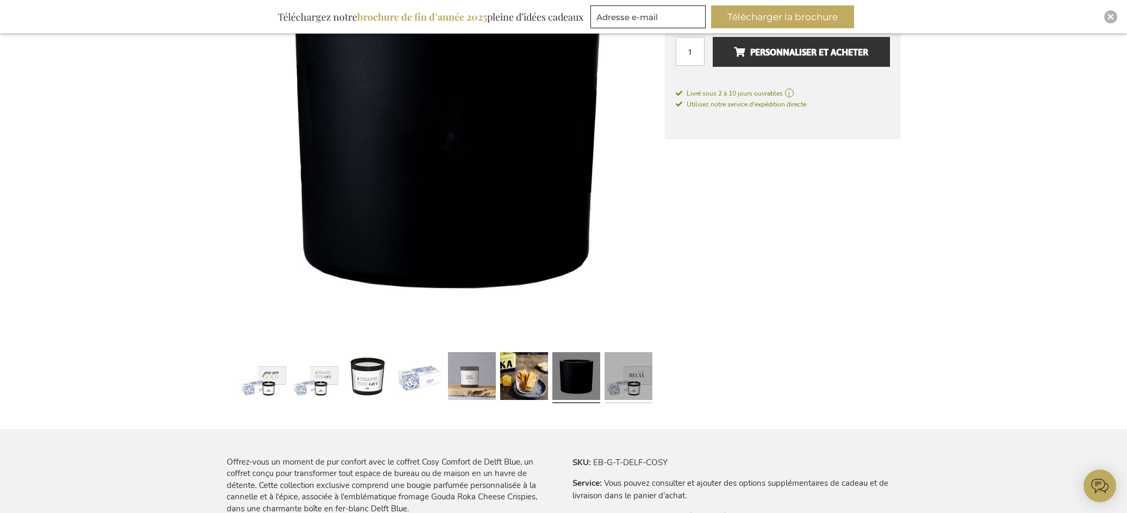
click at [631, 384] on link at bounding box center [629, 378] width 48 height 60
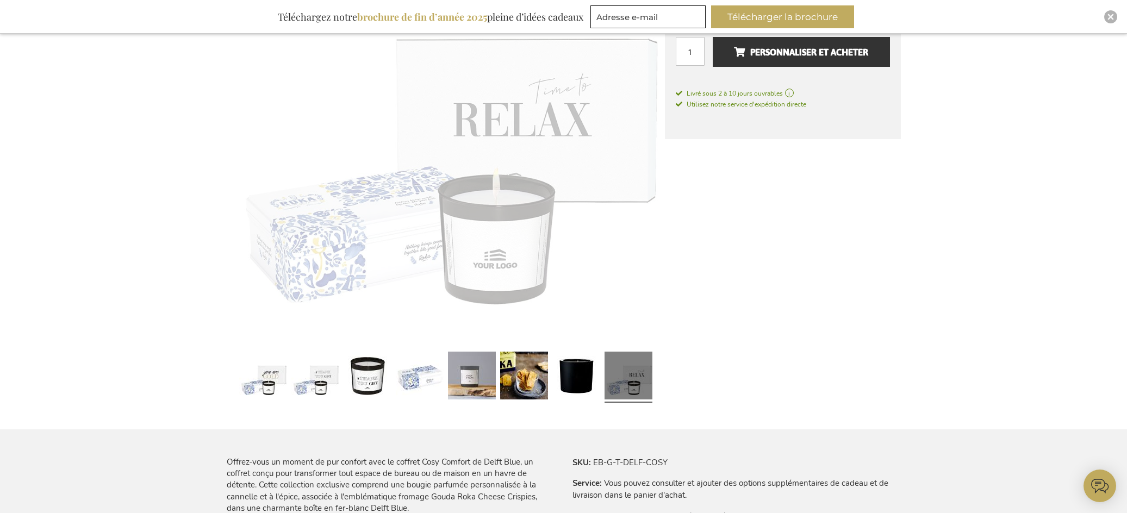
scroll to position [272, 0]
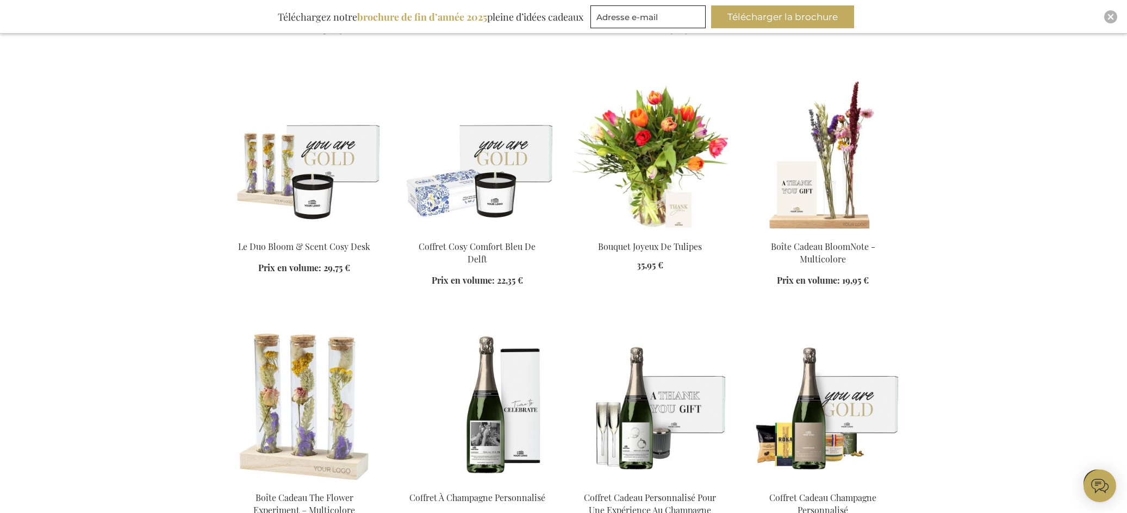
scroll to position [1016, 0]
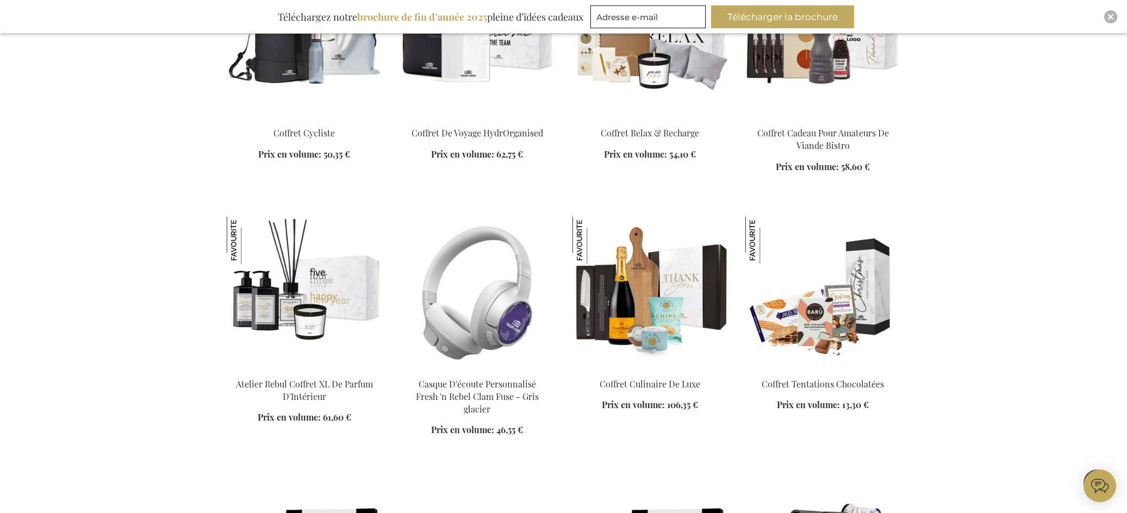
scroll to position [2593, 0]
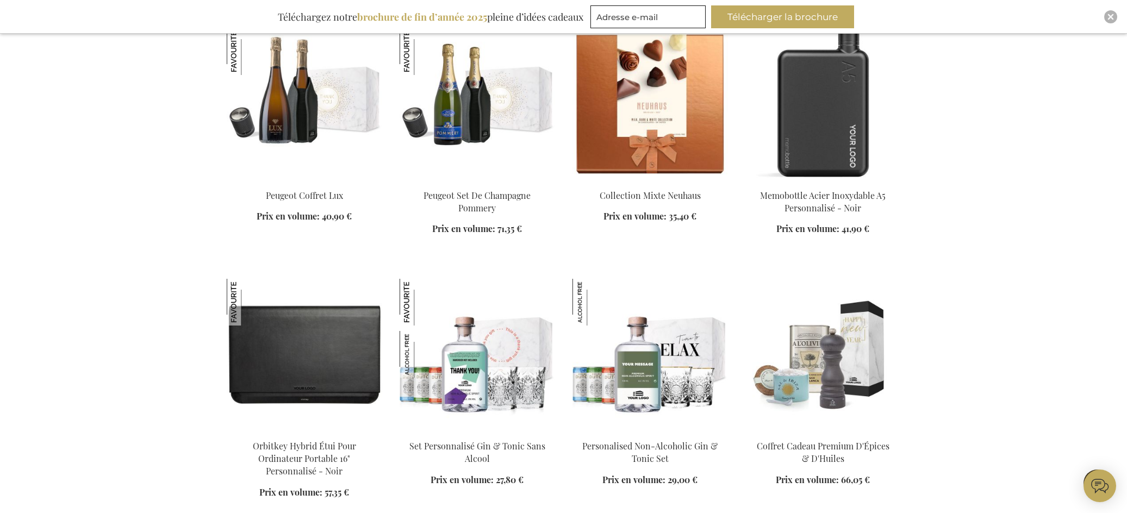
scroll to position [3299, 0]
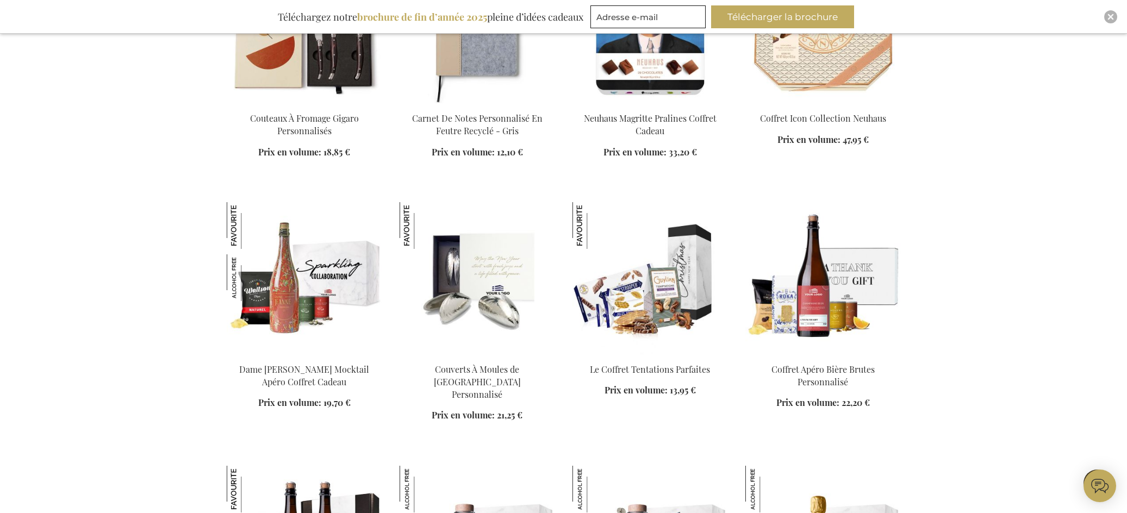
scroll to position [4224, 0]
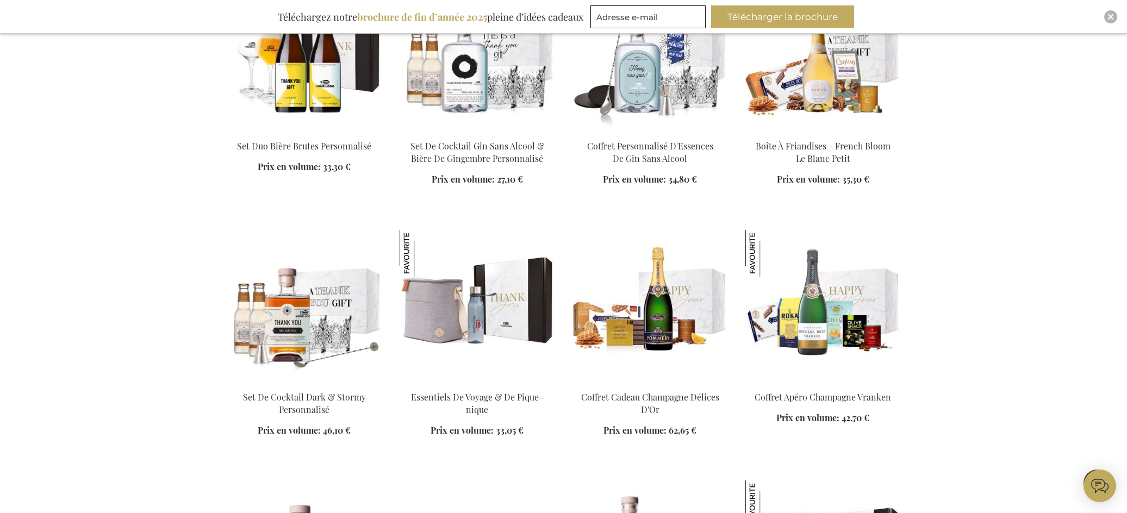
scroll to position [4604, 0]
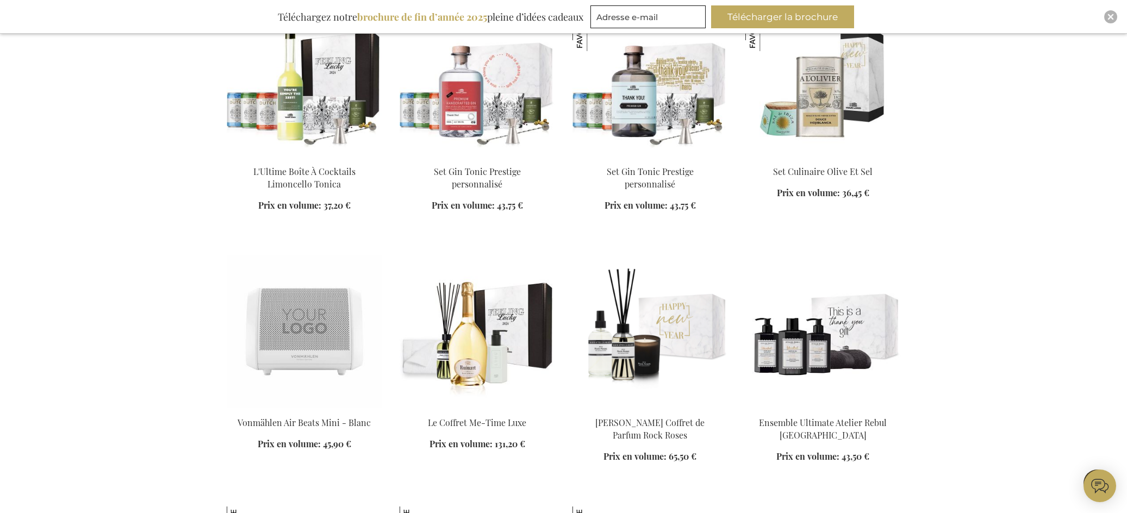
scroll to position [5365, 0]
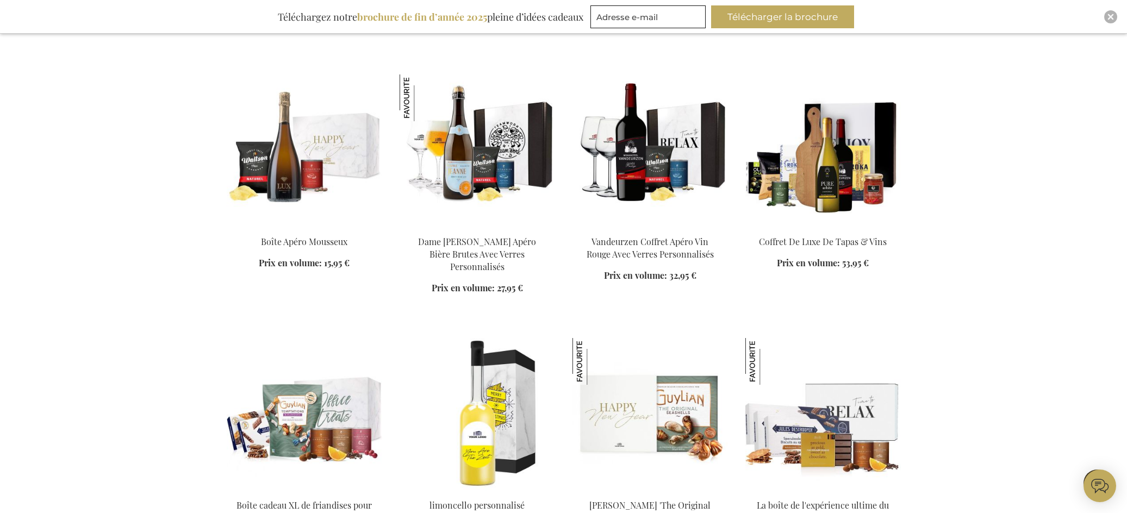
scroll to position [6942, 0]
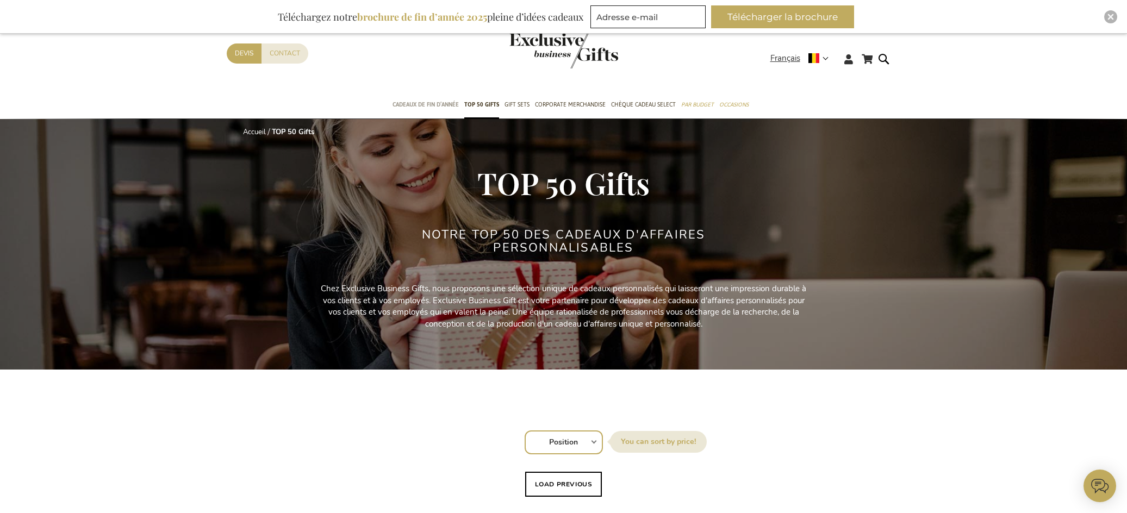
click at [447, 102] on span "Cadeaux de fin d’année" at bounding box center [426, 104] width 66 height 11
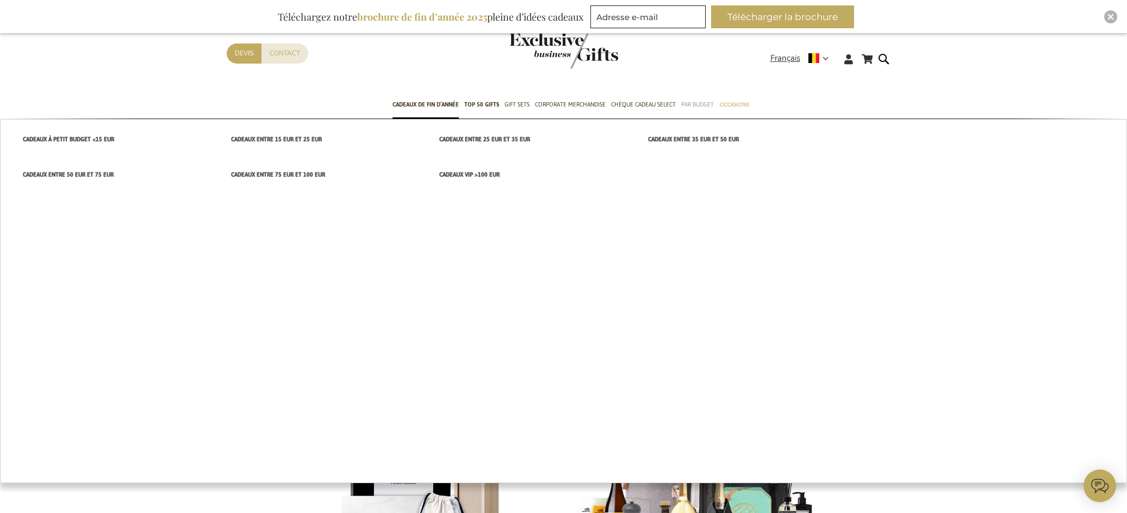
click at [686, 99] on span "Par budget" at bounding box center [697, 104] width 33 height 11
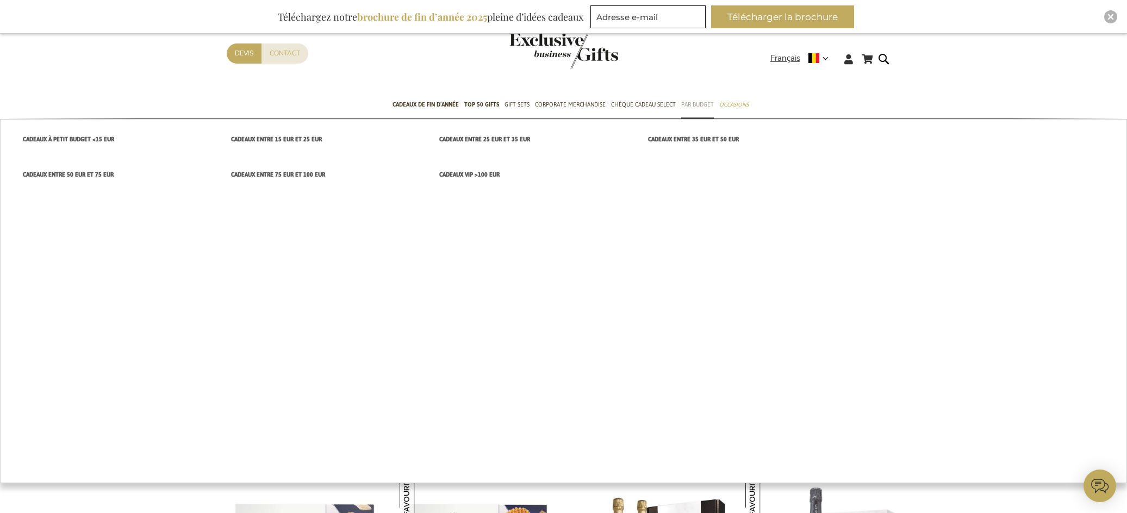
drag, startPoint x: 0, startPoint y: 0, endPoint x: 695, endPoint y: 104, distance: 703.0
click at [695, 104] on span "Par budget" at bounding box center [697, 104] width 33 height 11
click at [507, 142] on span "cadeaux entre 25 EUR et 35 EUR" at bounding box center [484, 139] width 91 height 11
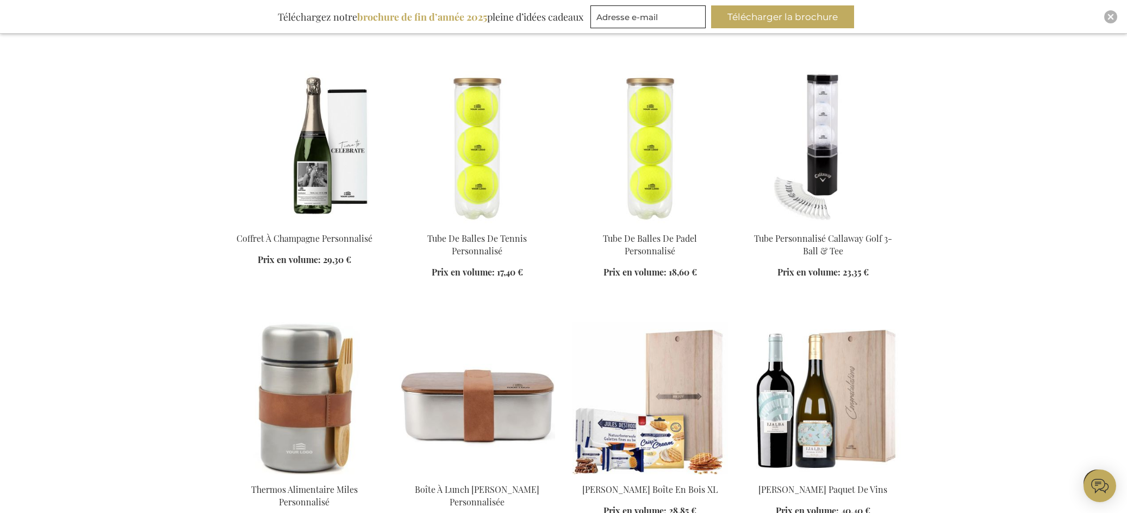
scroll to position [652, 0]
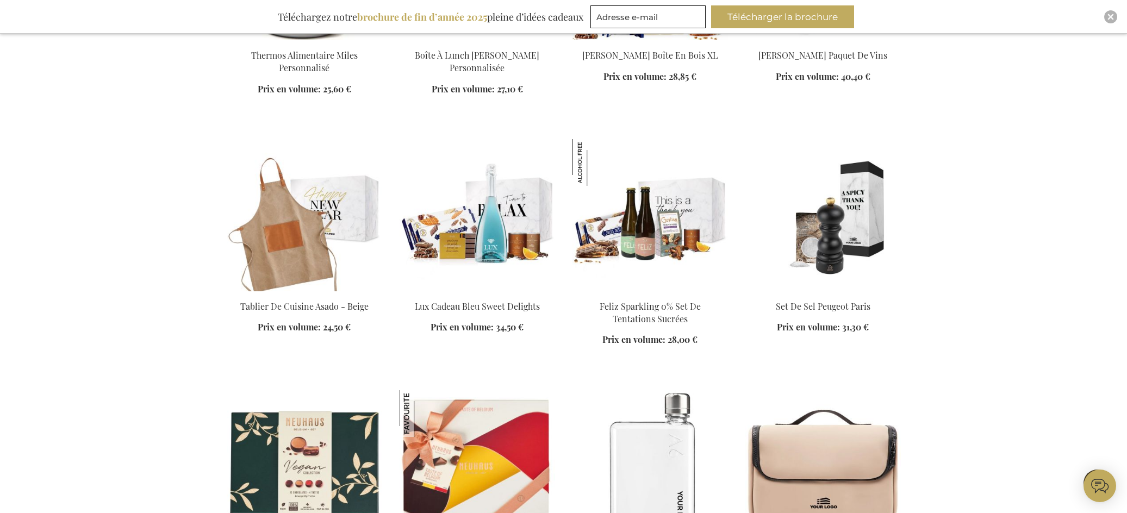
scroll to position [1142, 0]
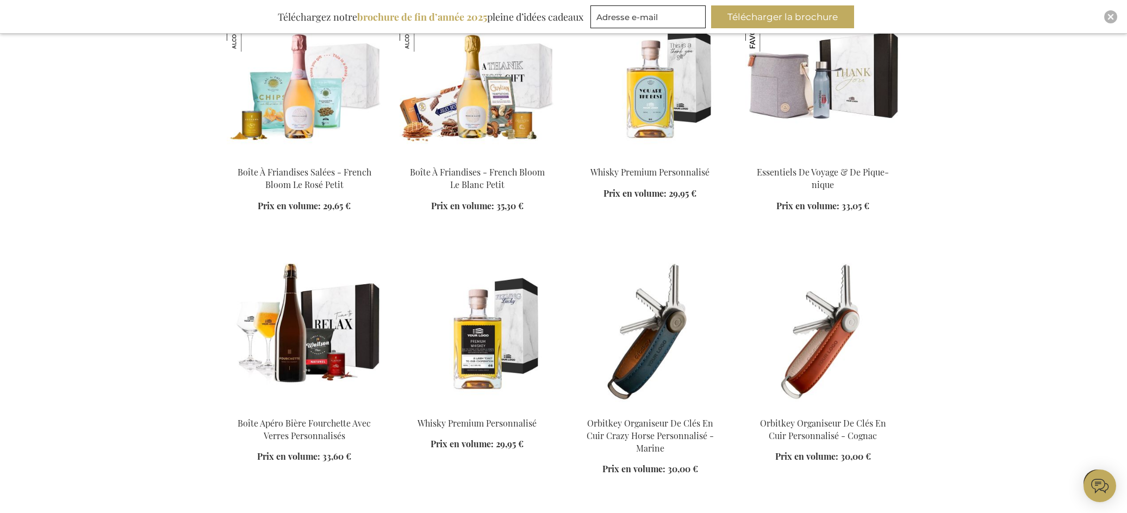
scroll to position [2664, 0]
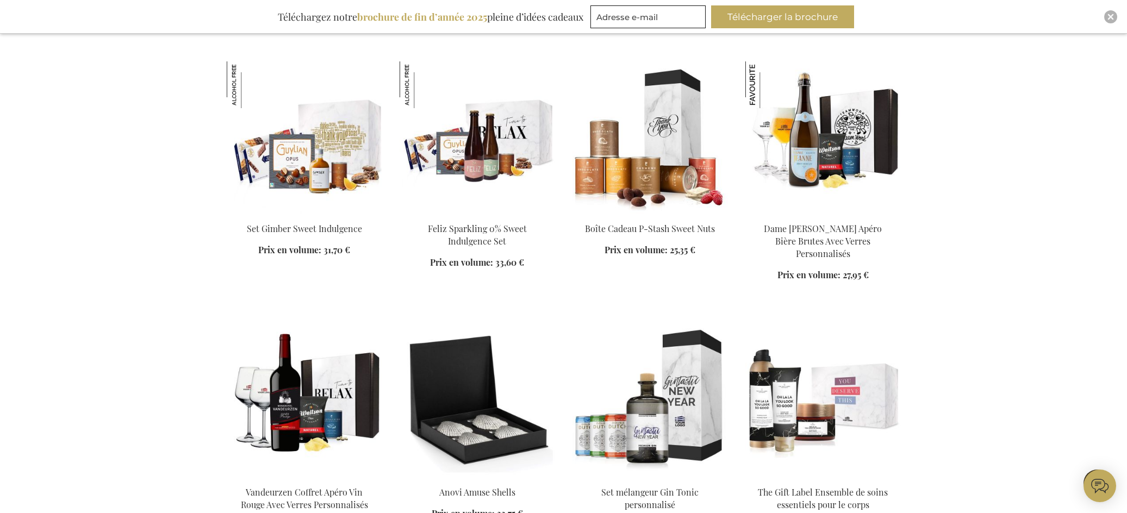
scroll to position [5219, 0]
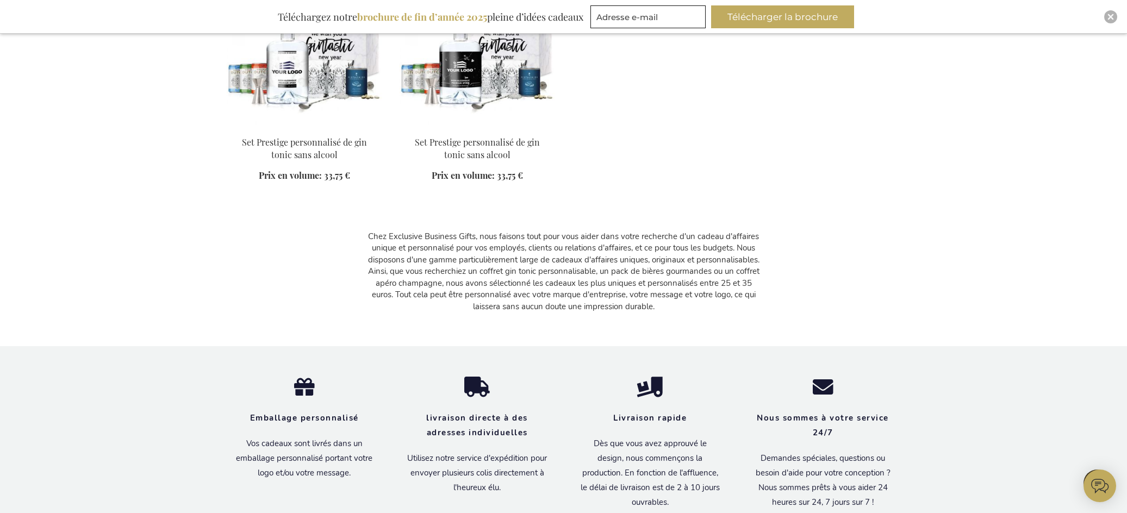
scroll to position [7394, 0]
